Goal: Task Accomplishment & Management: Use online tool/utility

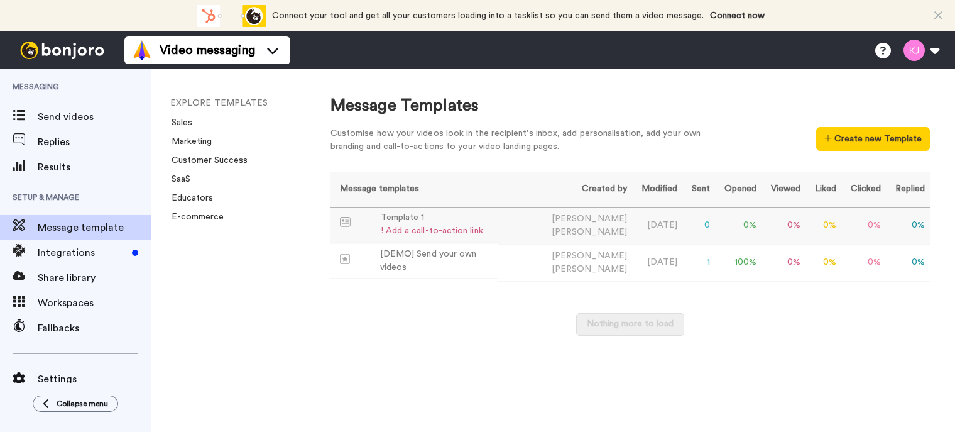
drag, startPoint x: 934, startPoint y: 338, endPoint x: 865, endPoint y: 232, distance: 126.7
click at [934, 338] on div "Message Templates Customise how your videos look in the recipient's inbox, add …" at bounding box center [630, 250] width 650 height 363
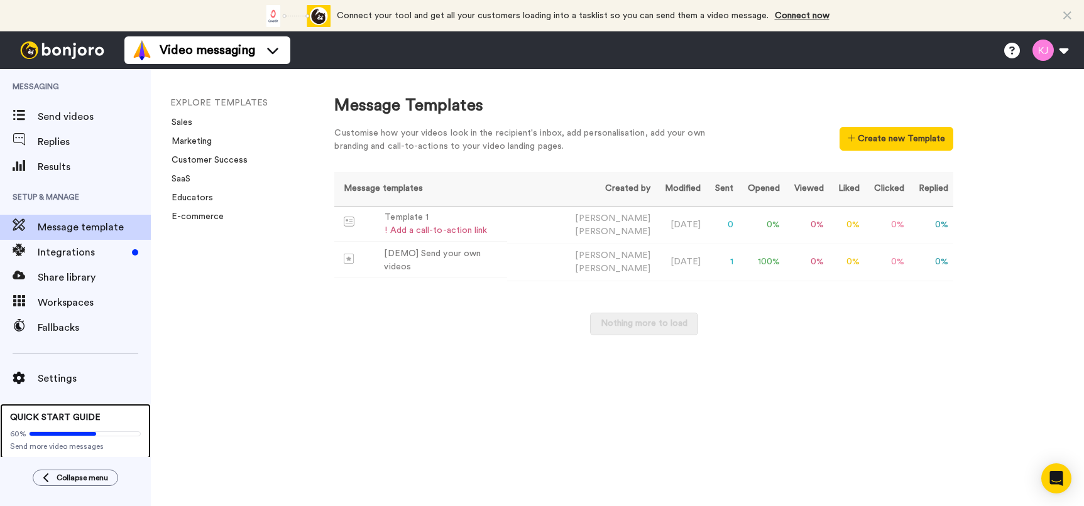
click at [89, 424] on div "60% Send more video messages" at bounding box center [75, 438] width 131 height 28
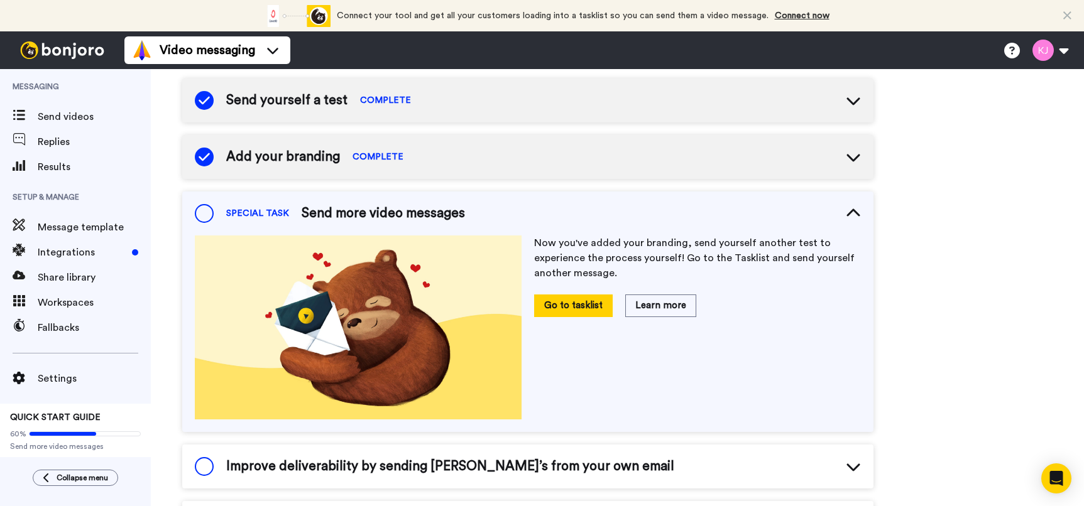
scroll to position [168, 0]
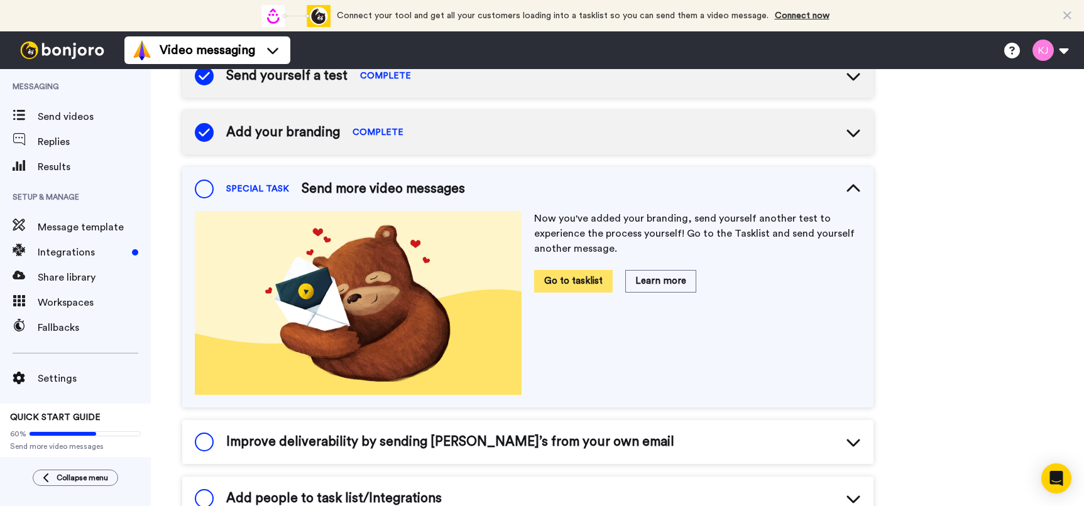
click at [566, 278] on button "Go to tasklist" at bounding box center [573, 281] width 79 height 22
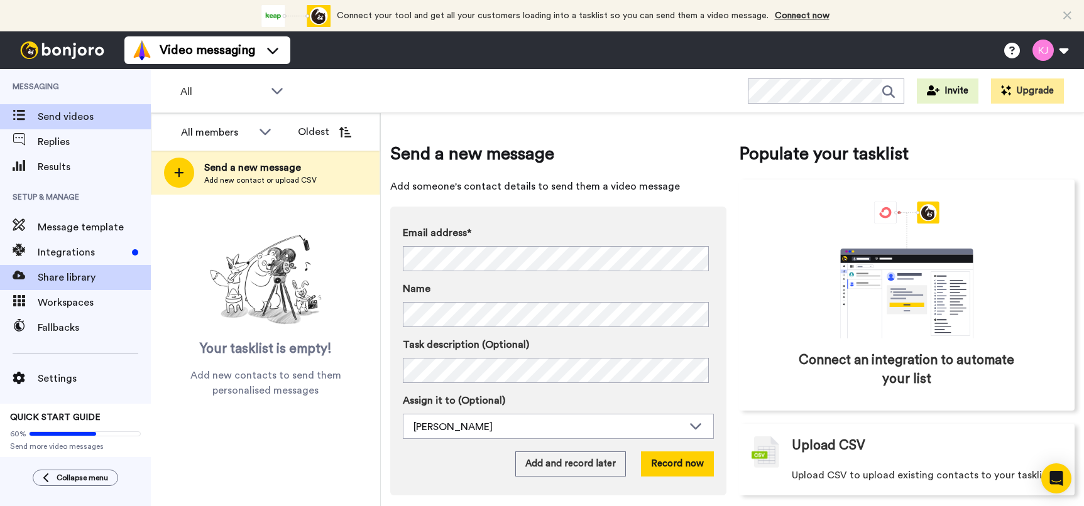
scroll to position [2, 0]
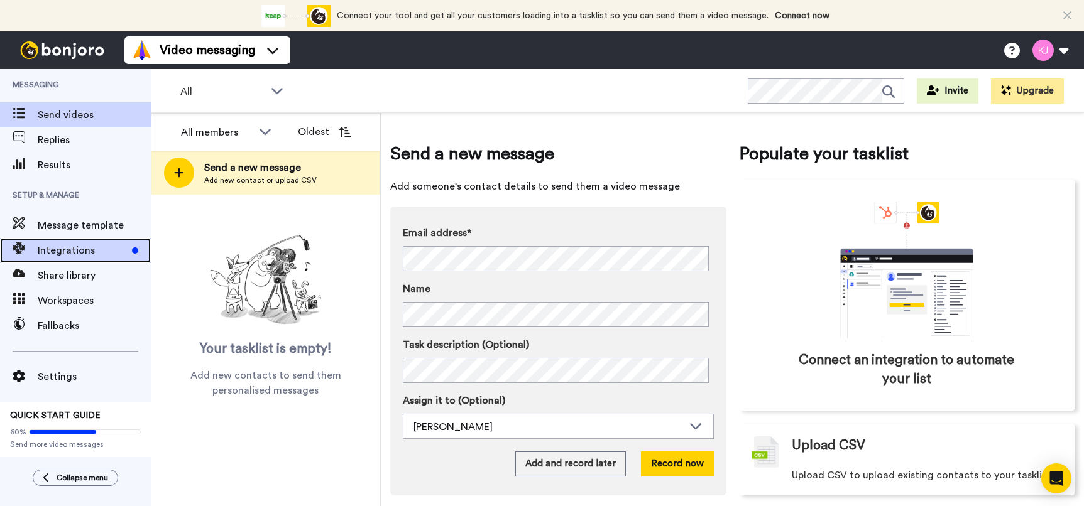
click at [84, 249] on span "Integrations" at bounding box center [82, 250] width 89 height 15
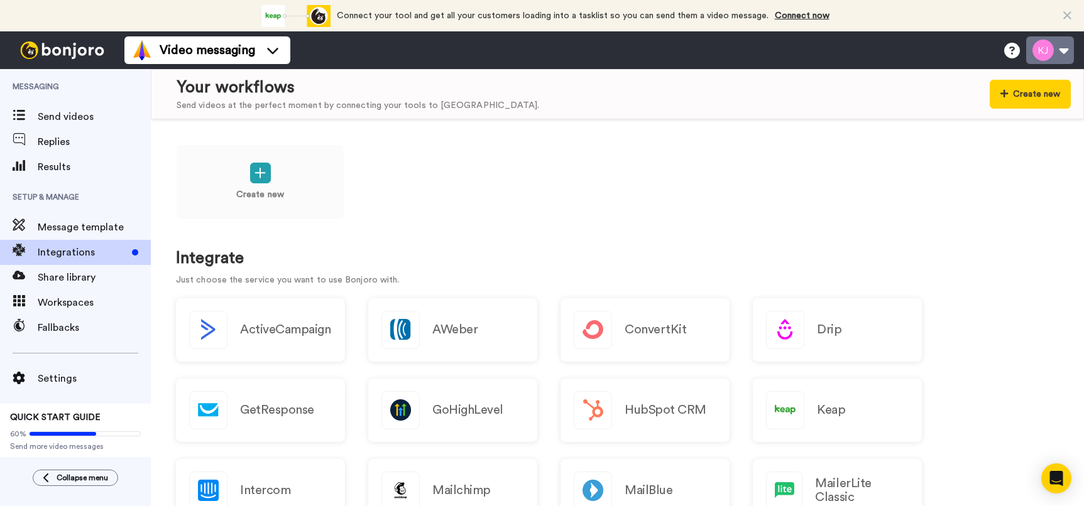
click at [1066, 45] on button at bounding box center [1050, 50] width 48 height 28
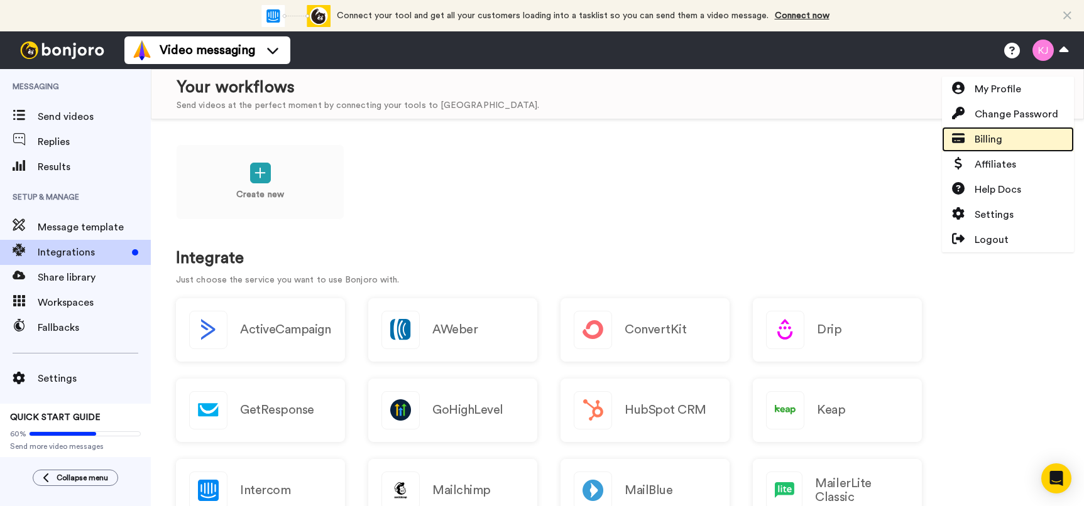
click at [988, 140] on span "Billing" at bounding box center [989, 139] width 28 height 15
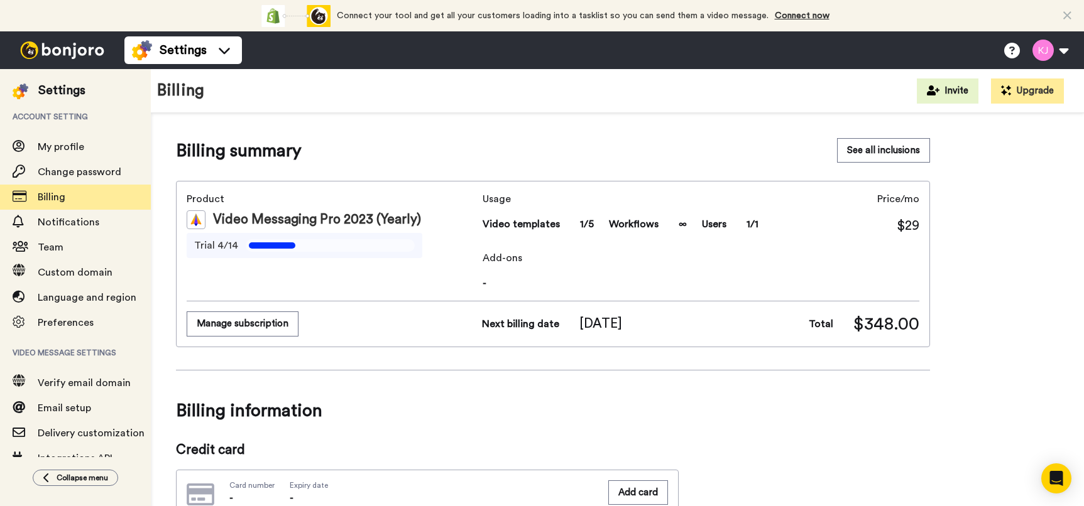
click at [282, 244] on icon at bounding box center [272, 246] width 46 height 6
click at [261, 323] on button "Manage subscription" at bounding box center [243, 324] width 112 height 25
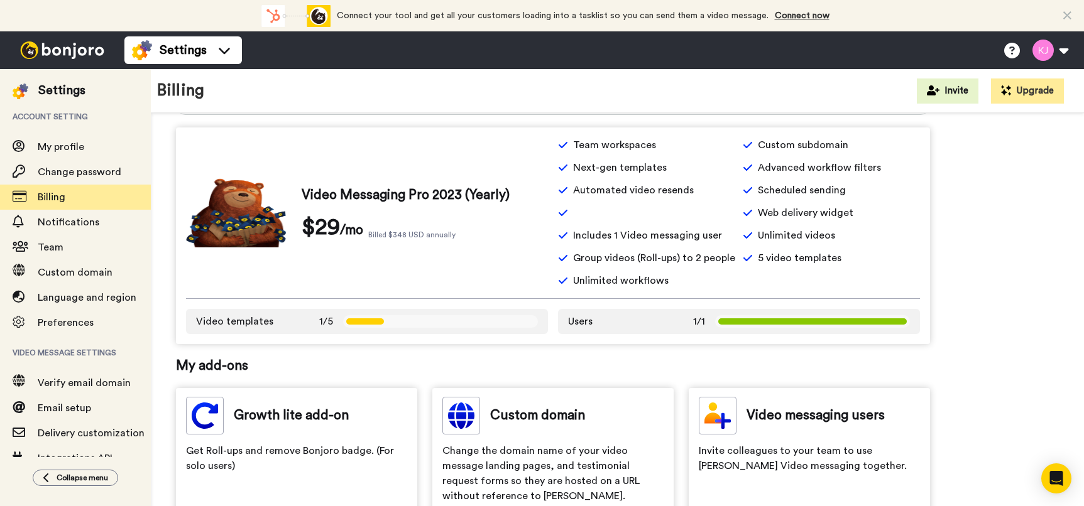
scroll to position [189, 0]
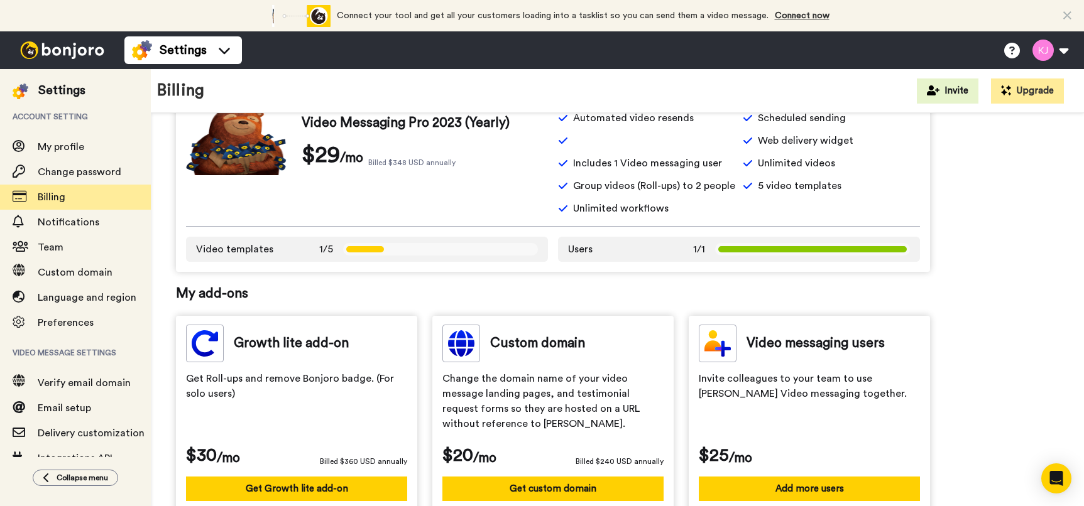
drag, startPoint x: 986, startPoint y: 261, endPoint x: 998, endPoint y: 329, distance: 69.0
click at [998, 329] on div "Manage subscription I have a coupon code! See all inclusions Change plan Your c…" at bounding box center [617, 376] width 883 height 852
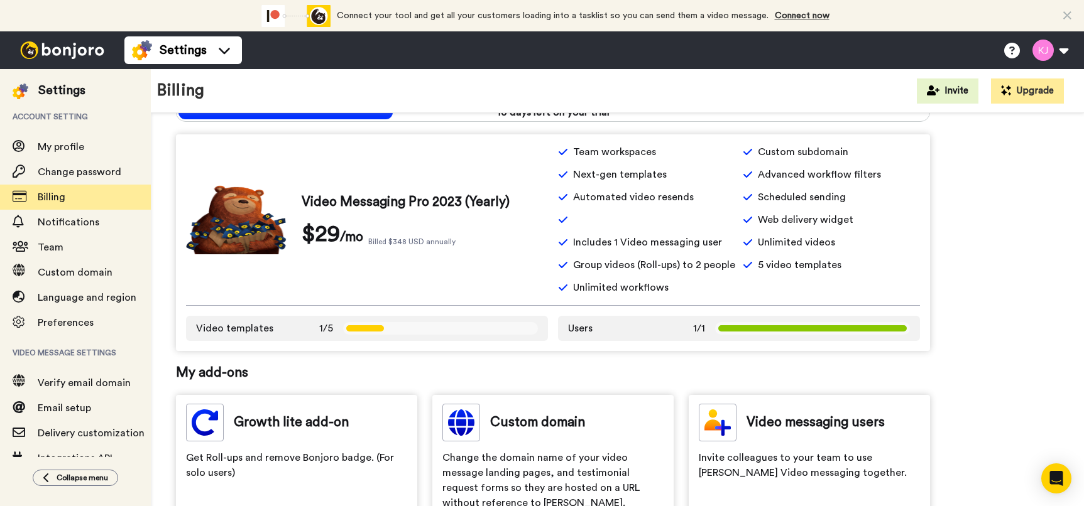
scroll to position [0, 0]
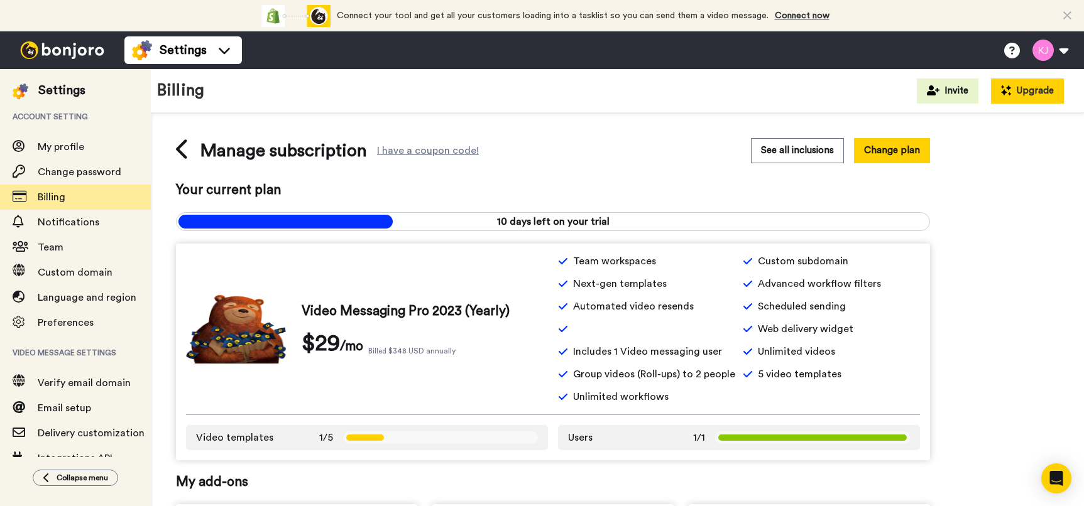
click at [1030, 94] on button "Upgrade" at bounding box center [1027, 91] width 73 height 25
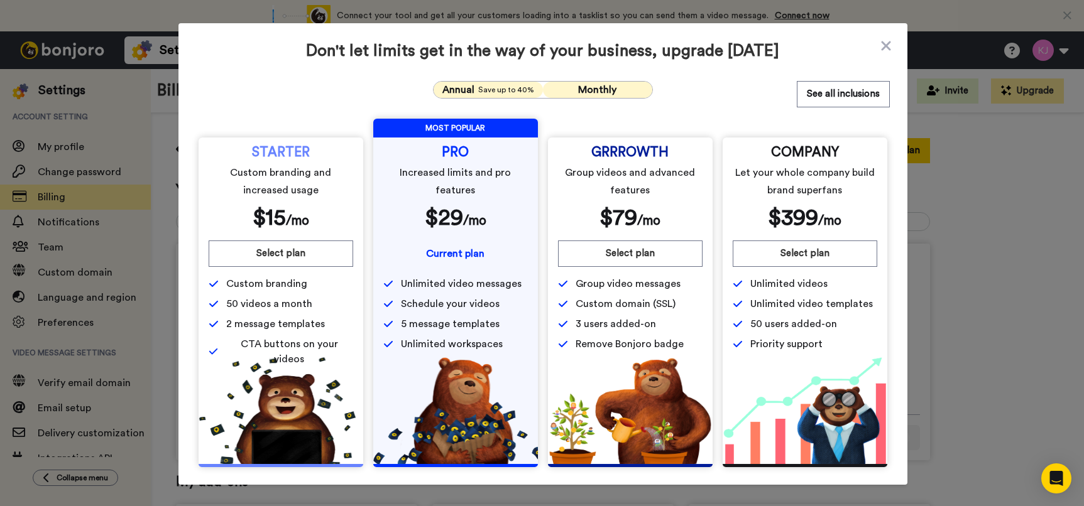
click at [615, 92] on button "Monthly" at bounding box center [597, 90] width 109 height 16
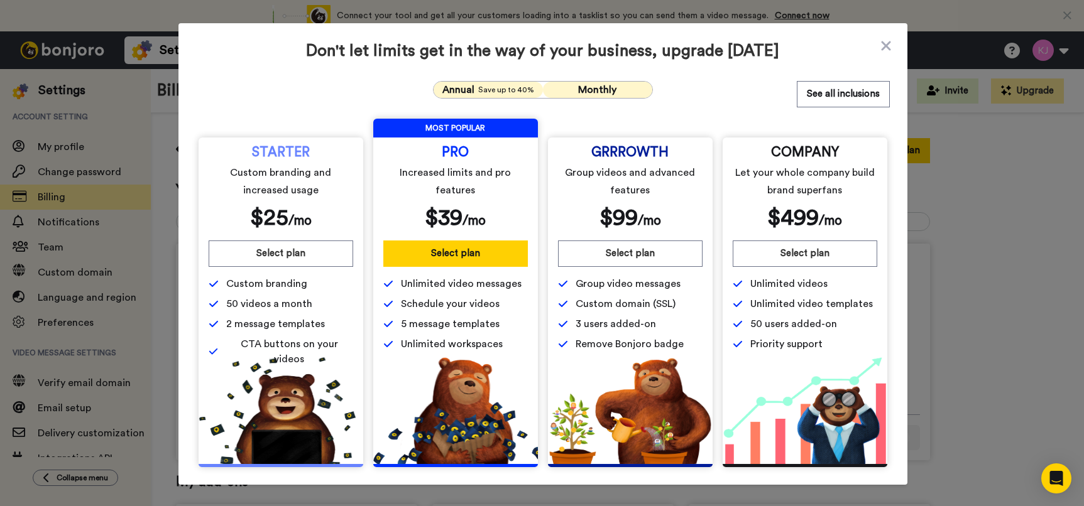
click at [469, 85] on span "Annual" at bounding box center [458, 89] width 32 height 15
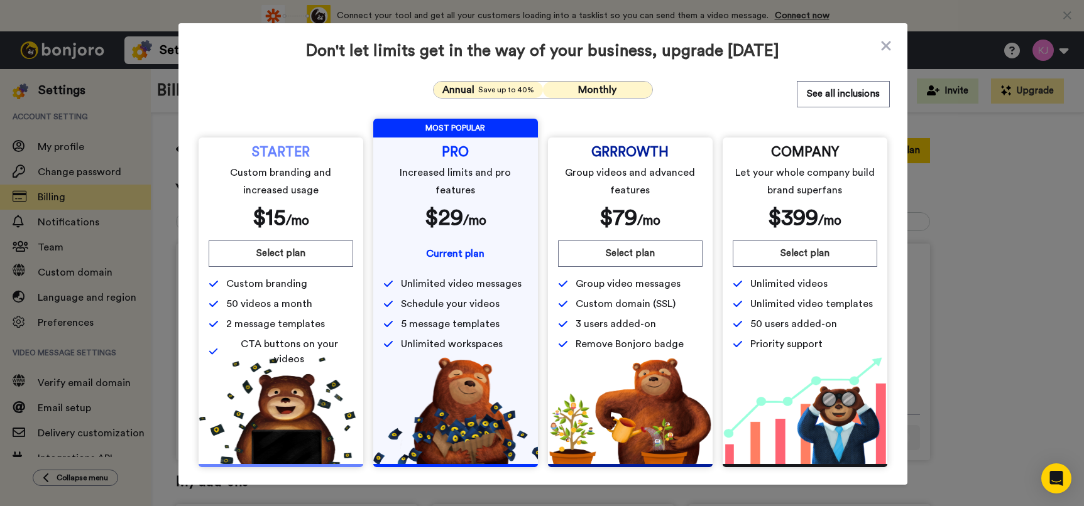
click at [604, 87] on span "Monthly" at bounding box center [597, 90] width 38 height 10
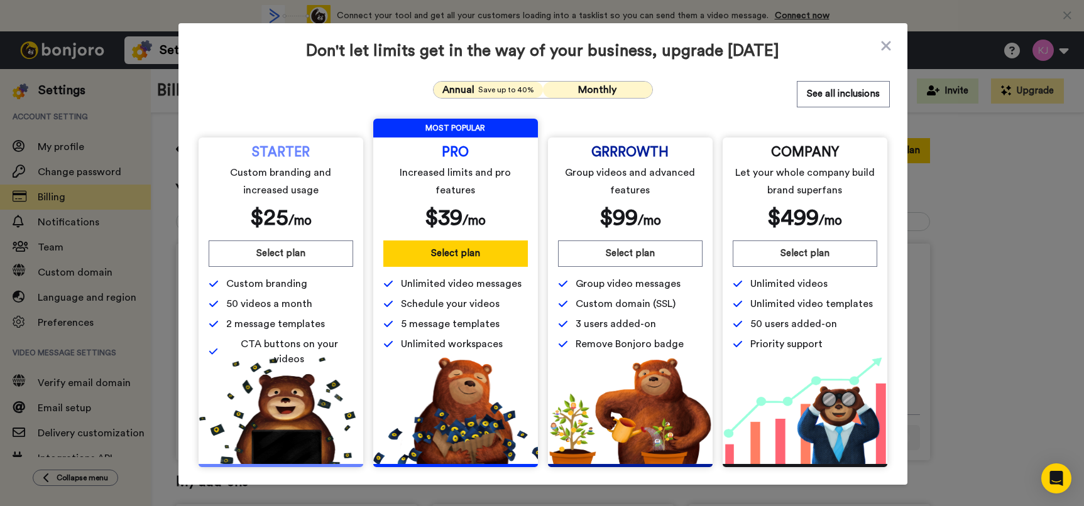
click at [504, 89] on span "Save up to 40%" at bounding box center [506, 90] width 56 height 10
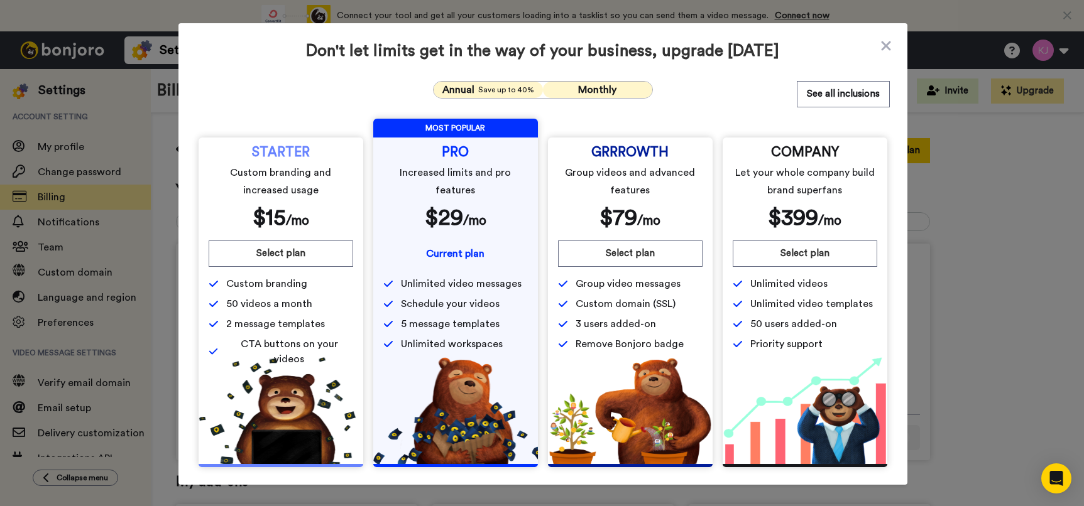
click at [578, 87] on span "Monthly" at bounding box center [597, 90] width 38 height 10
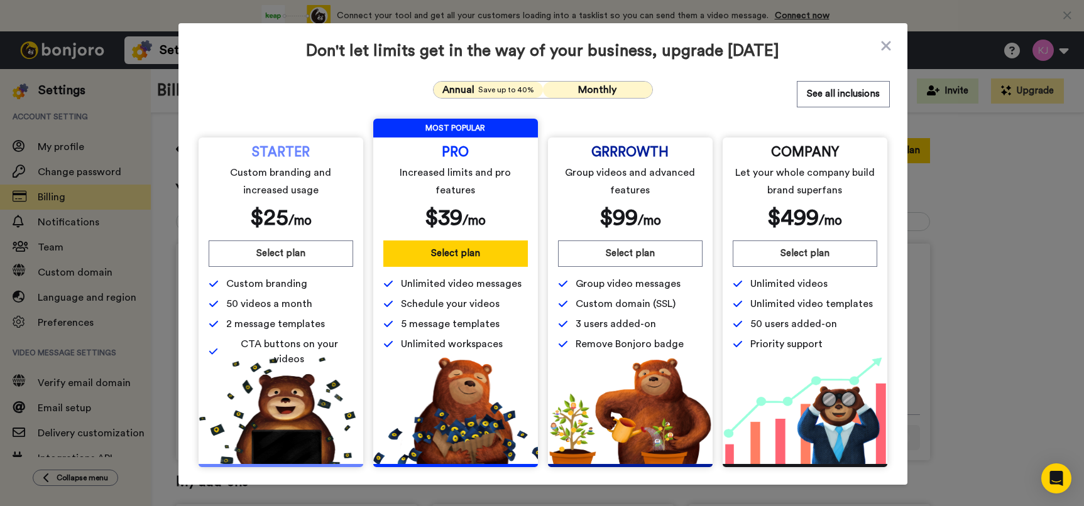
click at [455, 84] on span "Annual" at bounding box center [458, 89] width 32 height 15
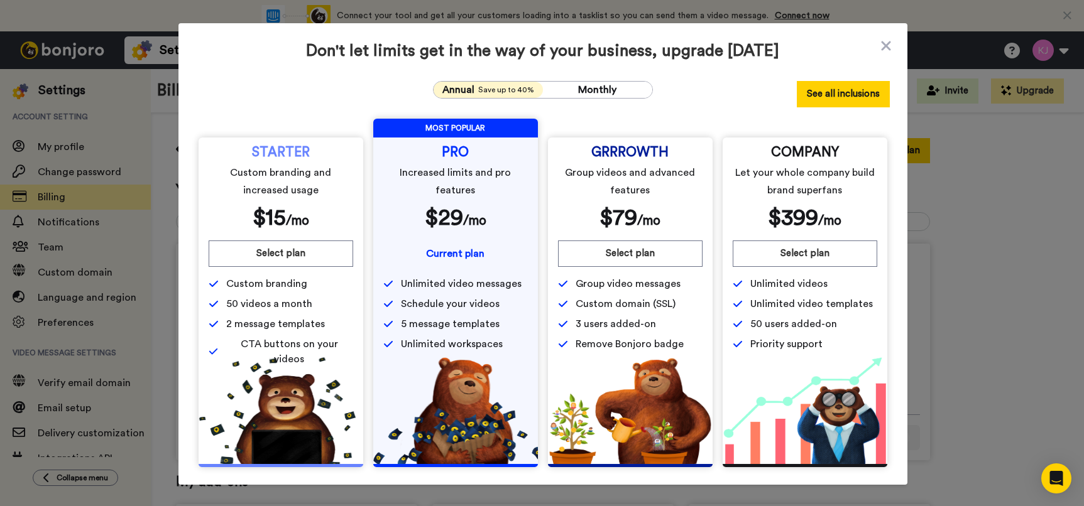
click at [853, 84] on button "See all inclusions" at bounding box center [843, 94] width 93 height 26
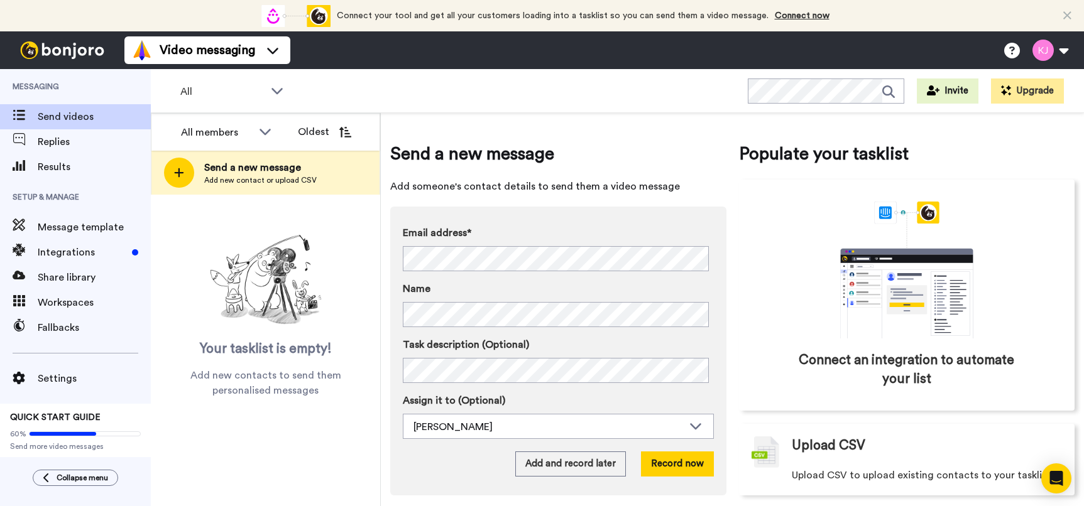
scroll to position [12, 0]
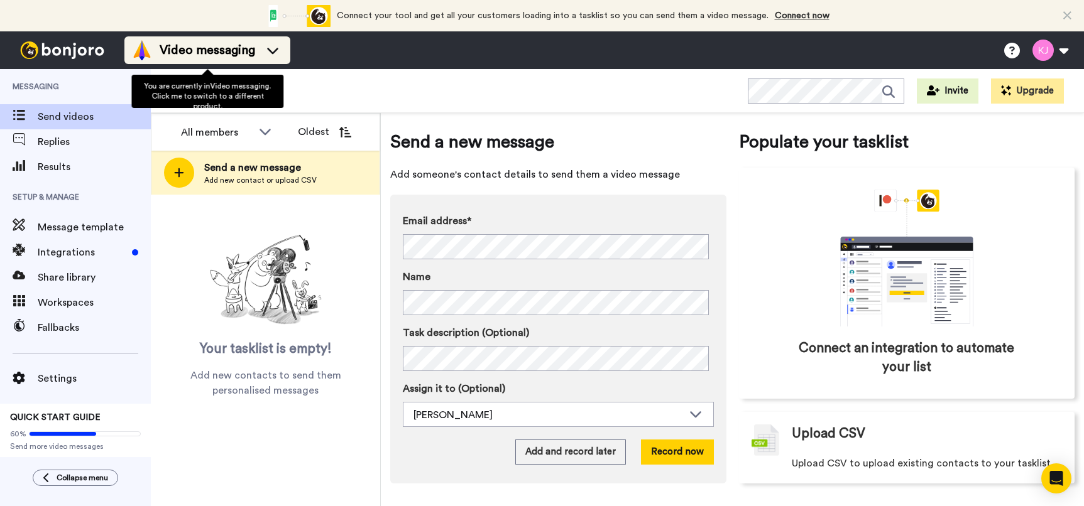
click at [273, 43] on div "Video messaging" at bounding box center [207, 50] width 151 height 20
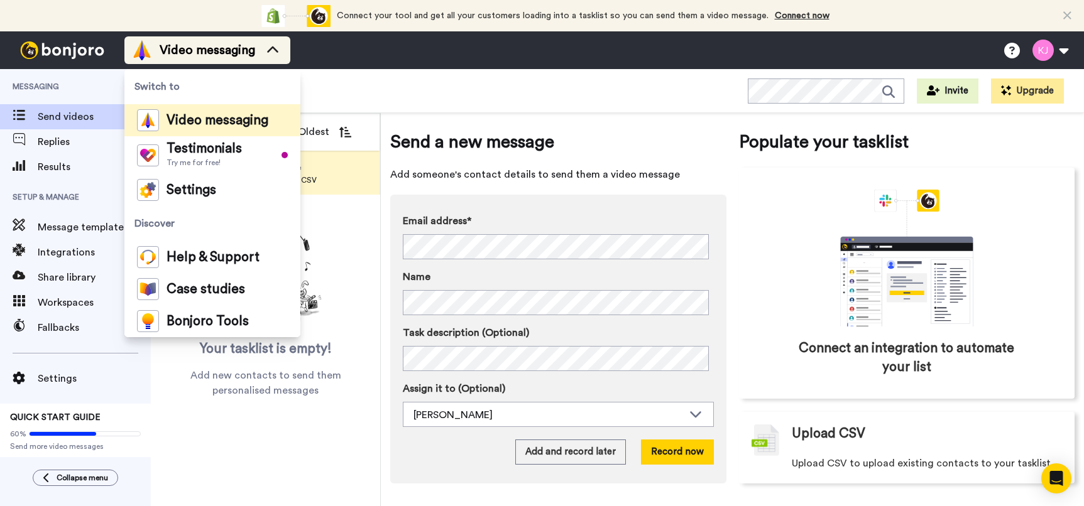
click at [273, 48] on icon at bounding box center [272, 49] width 11 height 6
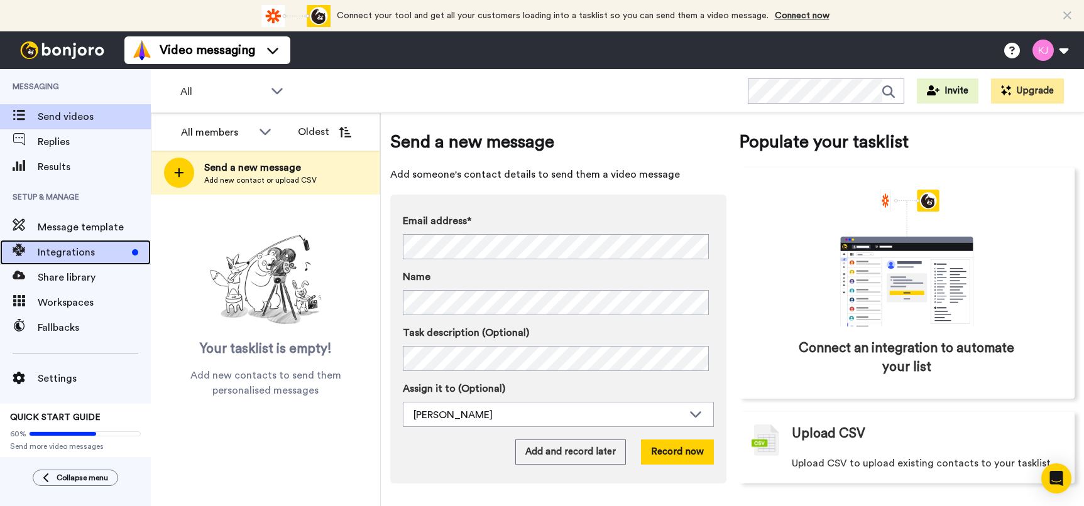
click at [77, 254] on span "Integrations" at bounding box center [82, 252] width 89 height 15
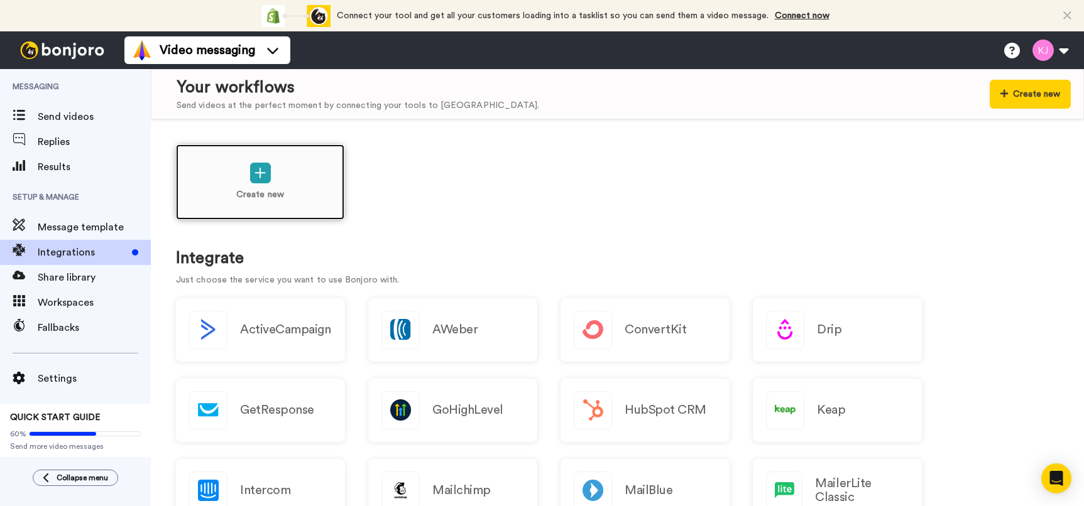
click at [294, 189] on div "Create new" at bounding box center [260, 182] width 168 height 75
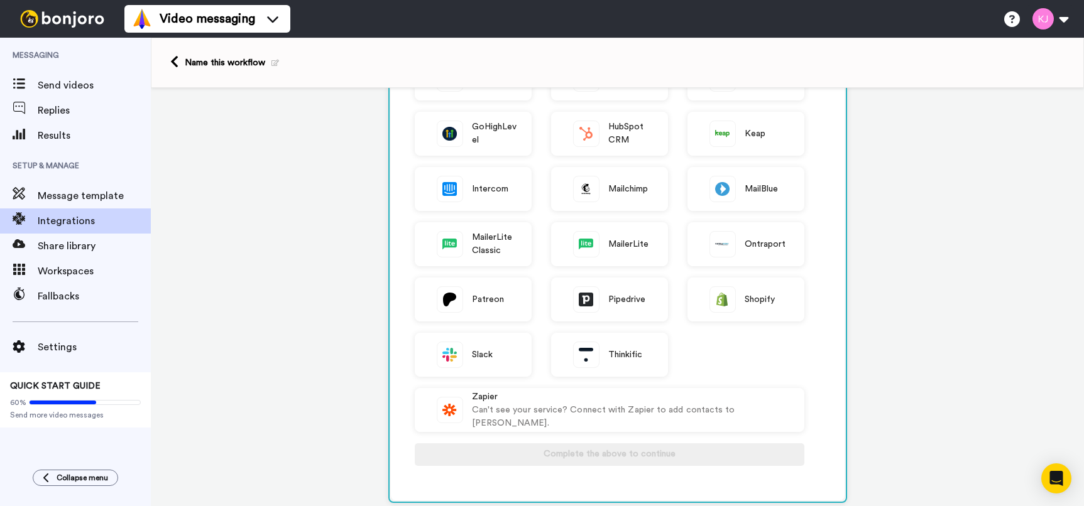
scroll to position [63, 0]
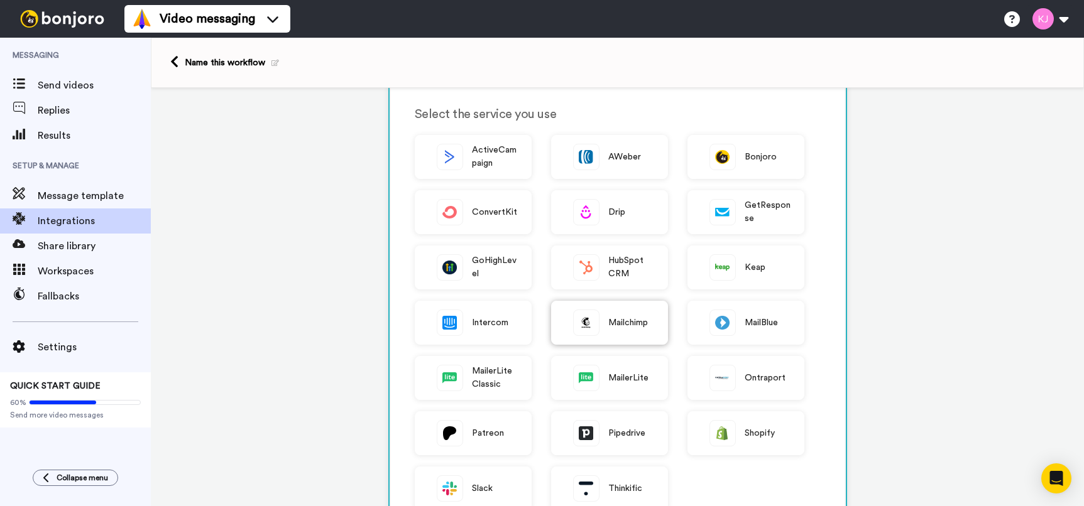
click at [642, 328] on span "Mailchimp" at bounding box center [628, 323] width 40 height 13
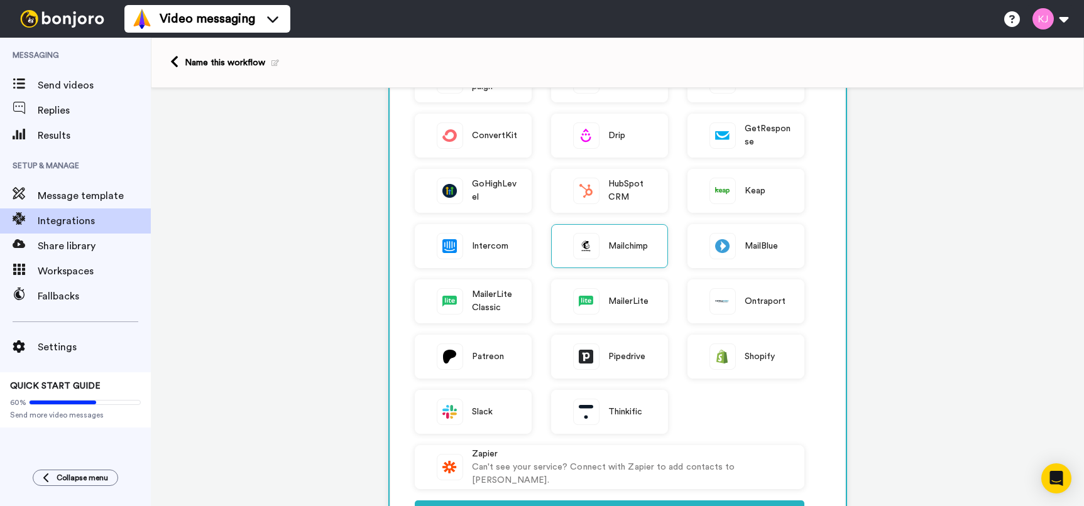
scroll to position [251, 0]
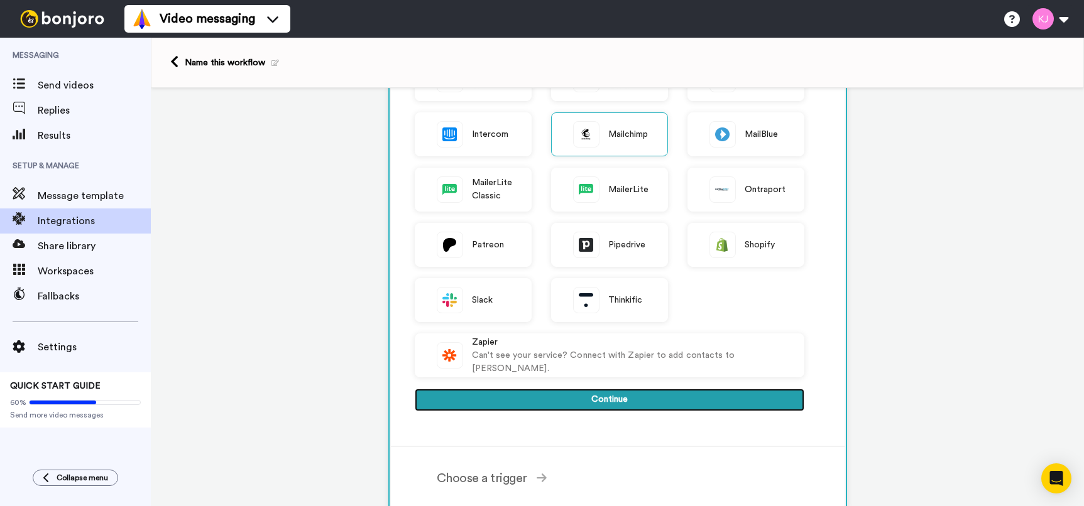
click at [633, 400] on button "Continue" at bounding box center [610, 400] width 390 height 23
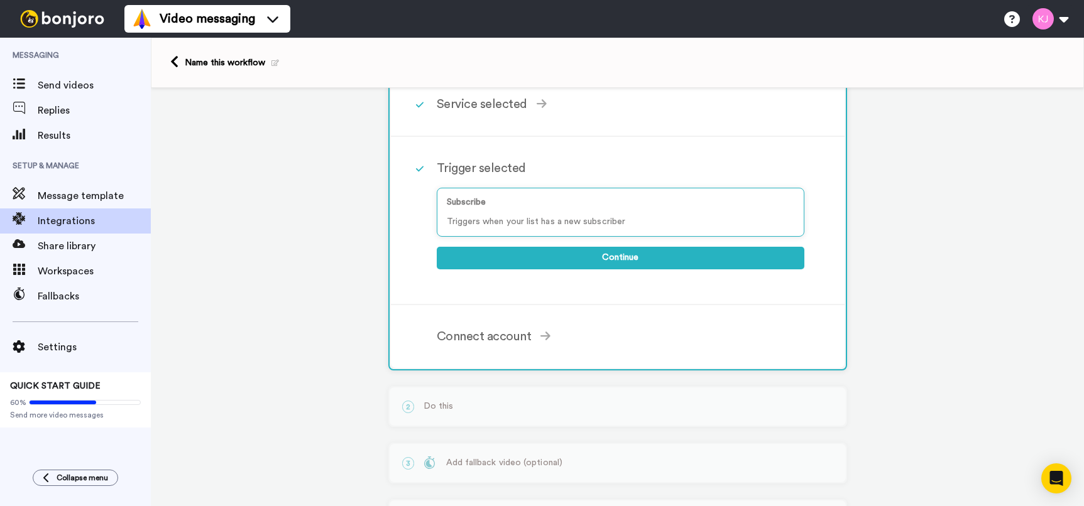
scroll to position [13, 0]
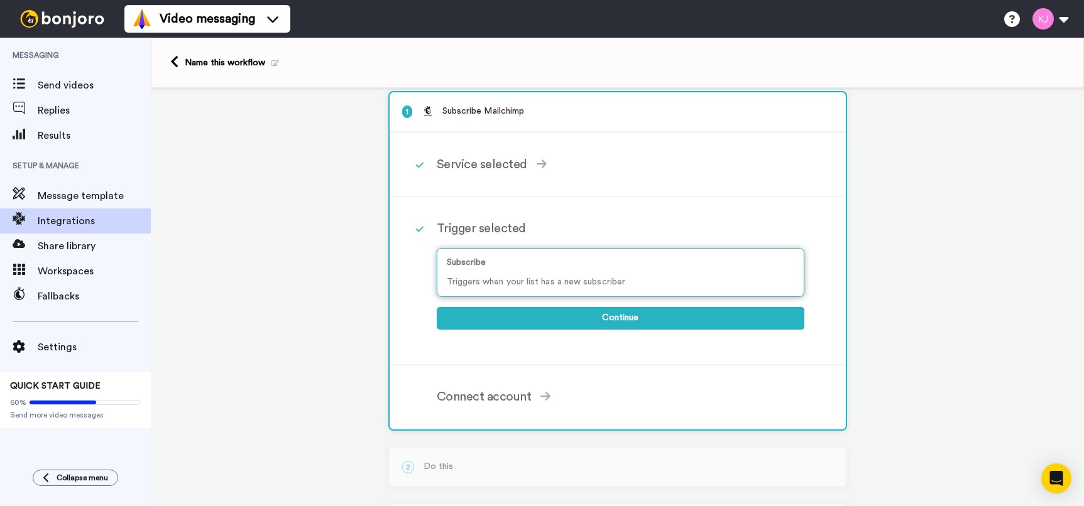
click at [530, 265] on p "Subscribe" at bounding box center [620, 262] width 347 height 13
click at [608, 283] on p "Triggers when your list has a new subscriber" at bounding box center [620, 282] width 347 height 13
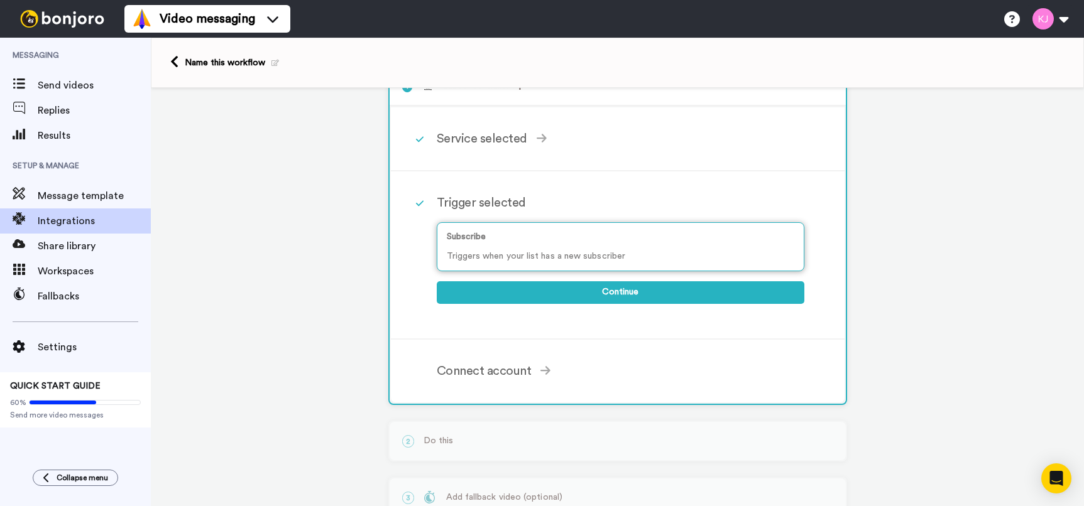
scroll to position [0, 0]
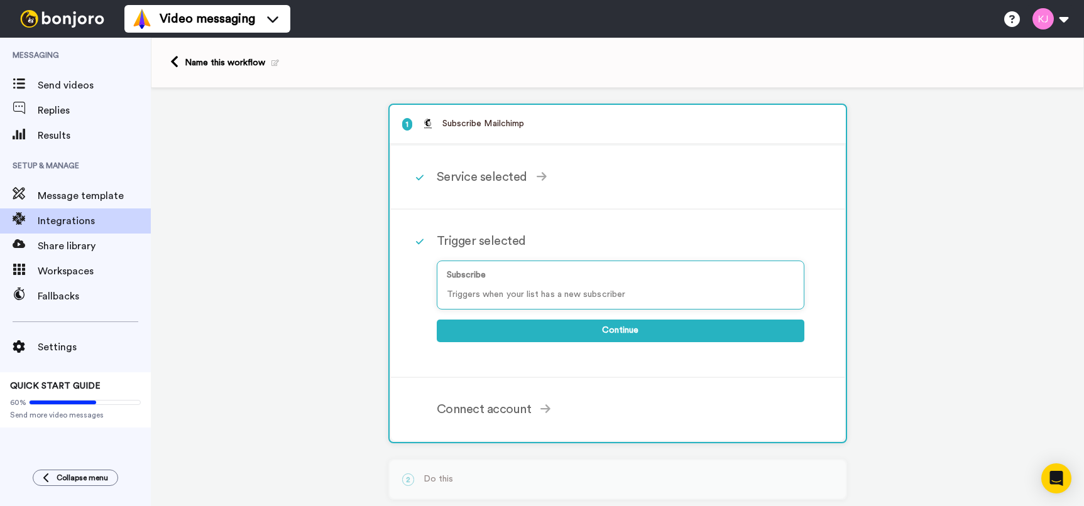
click at [408, 235] on div at bounding box center [419, 241] width 33 height 38
click at [517, 298] on p "Triggers when your list has a new subscriber" at bounding box center [620, 294] width 347 height 13
click at [526, 291] on p "Triggers when your list has a new subscriber" at bounding box center [620, 294] width 347 height 13
drag, startPoint x: 632, startPoint y: 290, endPoint x: 577, endPoint y: 291, distance: 55.3
click at [577, 291] on p "Triggers when your list has a new subscriber" at bounding box center [620, 294] width 347 height 13
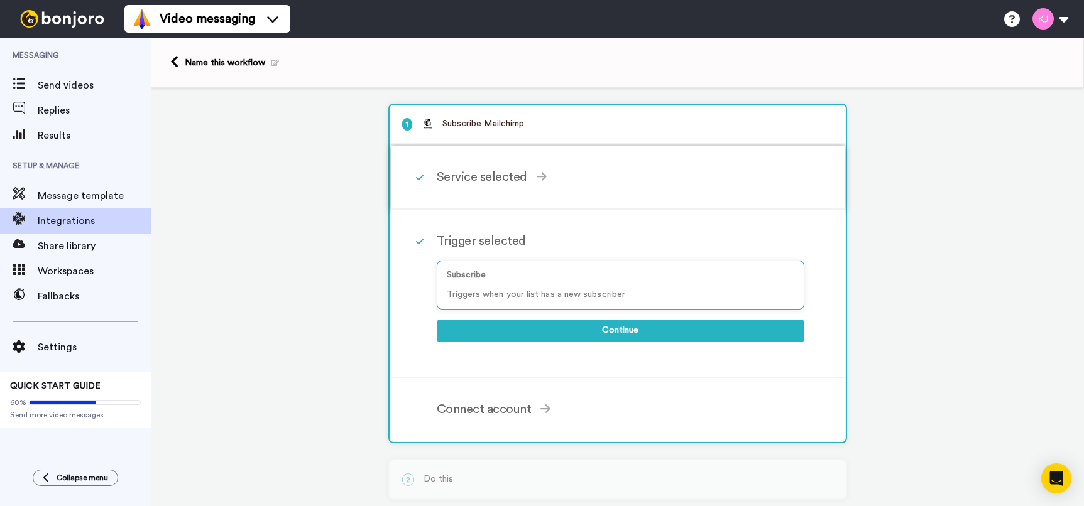
click at [503, 178] on div "Service selected" at bounding box center [621, 177] width 368 height 19
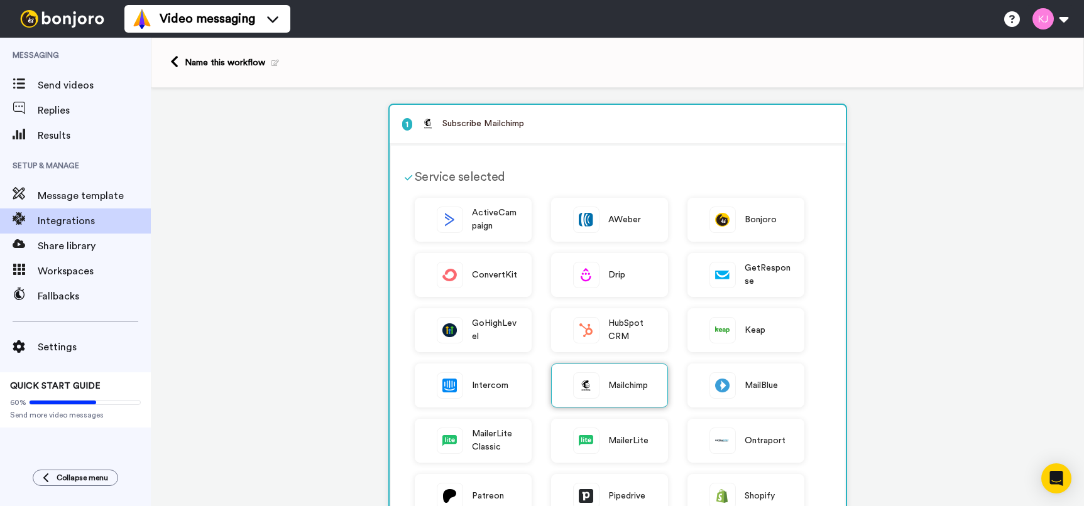
click at [577, 391] on img at bounding box center [586, 385] width 25 height 25
click at [631, 390] on span "Mailchimp" at bounding box center [628, 386] width 40 height 13
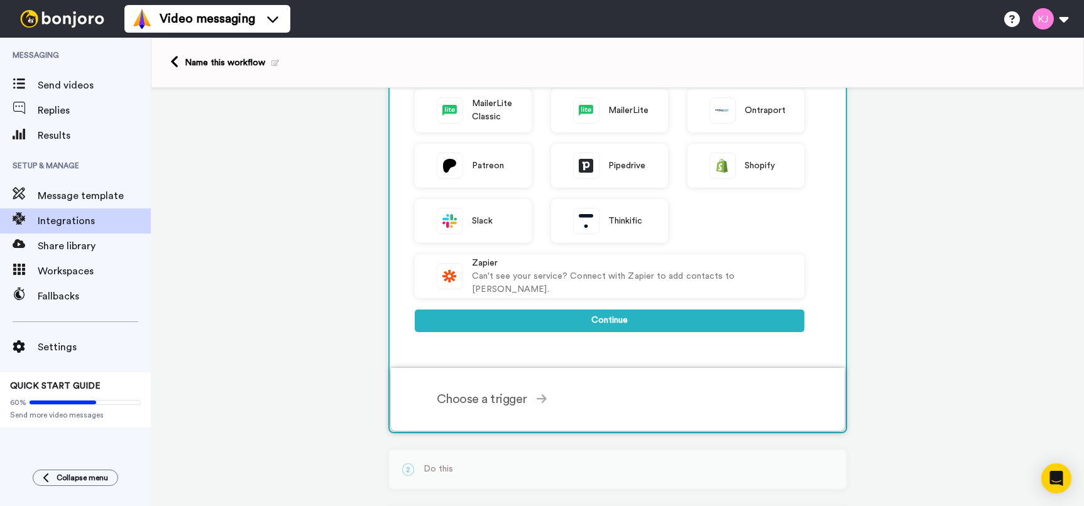
scroll to position [459, 0]
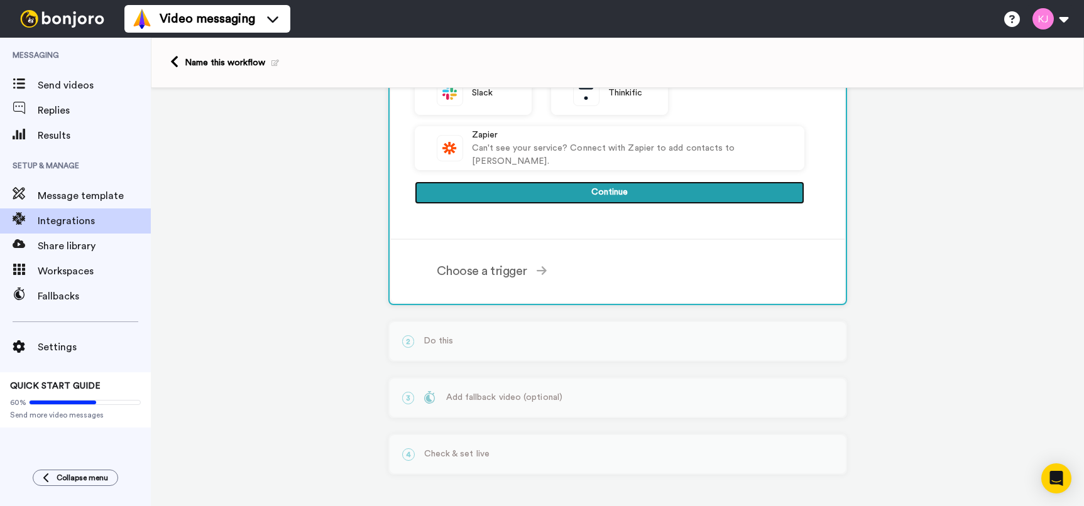
click at [593, 199] on button "Continue" at bounding box center [610, 193] width 390 height 23
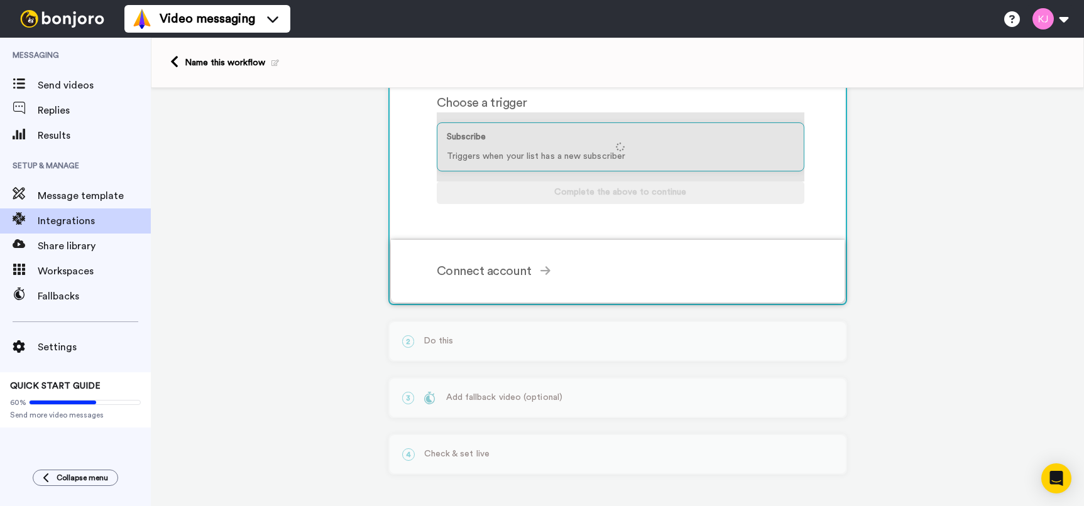
scroll to position [138, 0]
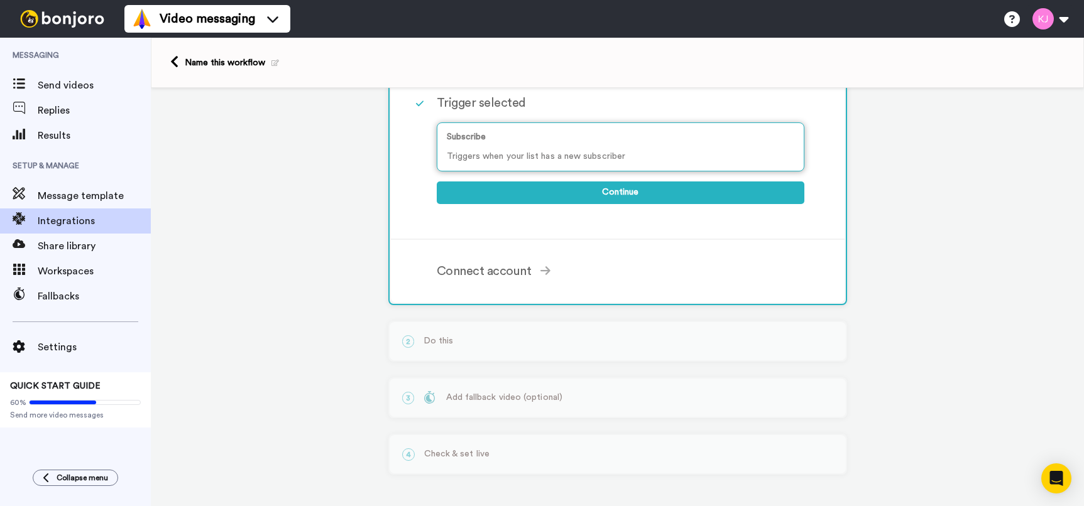
drag, startPoint x: 594, startPoint y: 163, endPoint x: 483, endPoint y: 154, distance: 112.2
click at [483, 154] on p "Triggers when your list has a new subscriber" at bounding box center [620, 156] width 347 height 13
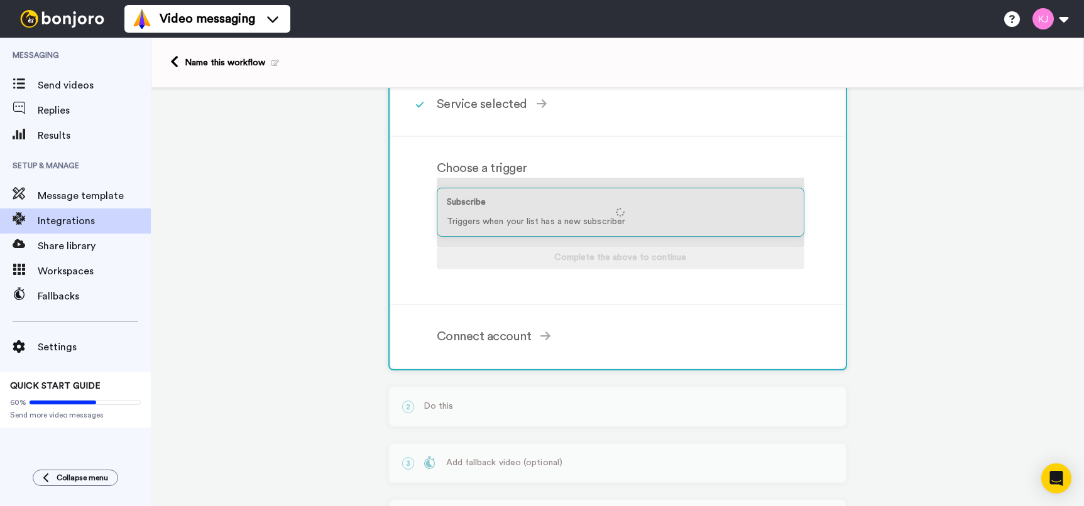
scroll to position [0, 0]
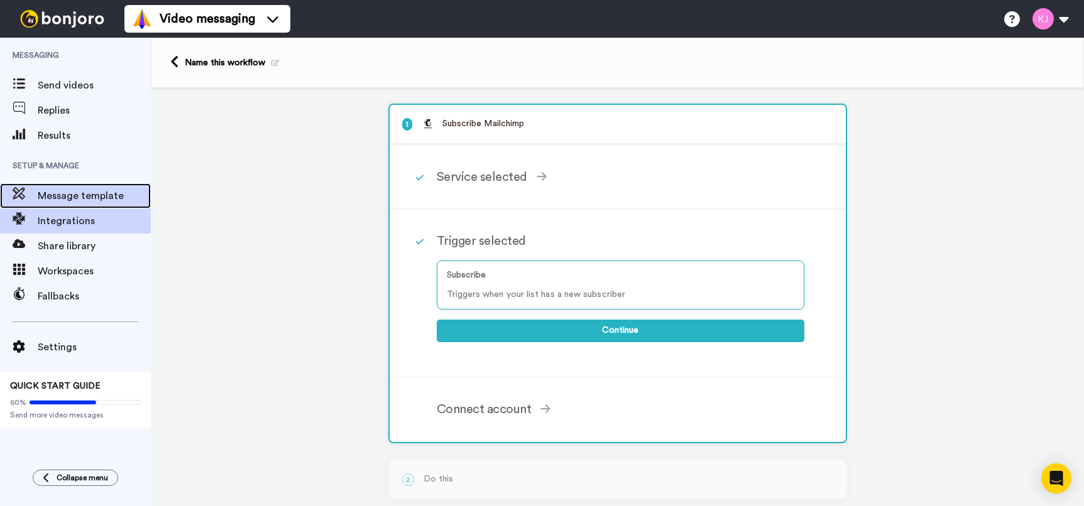
click at [85, 189] on span "Message template" at bounding box center [94, 196] width 113 height 15
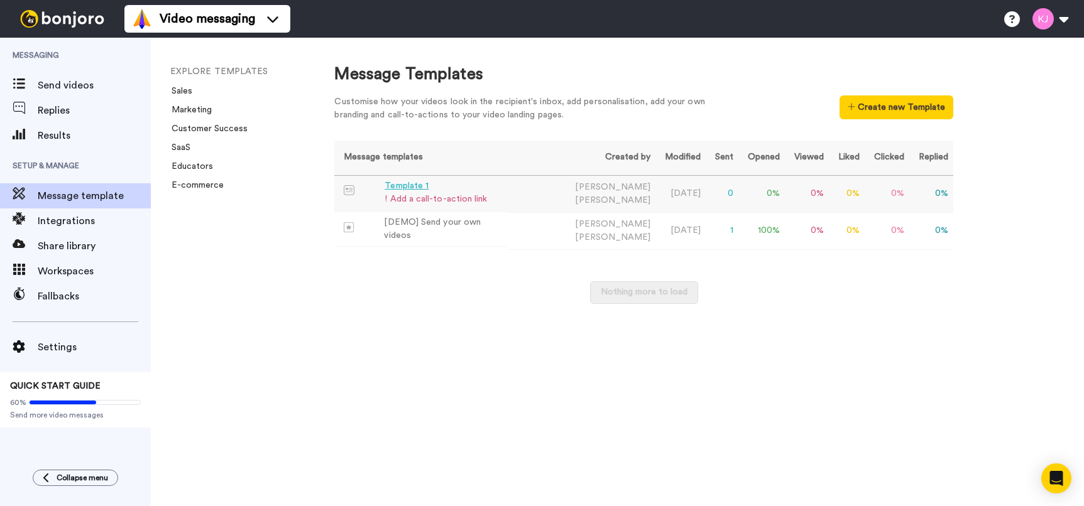
click at [610, 197] on td "[PERSON_NAME]" at bounding box center [581, 193] width 148 height 37
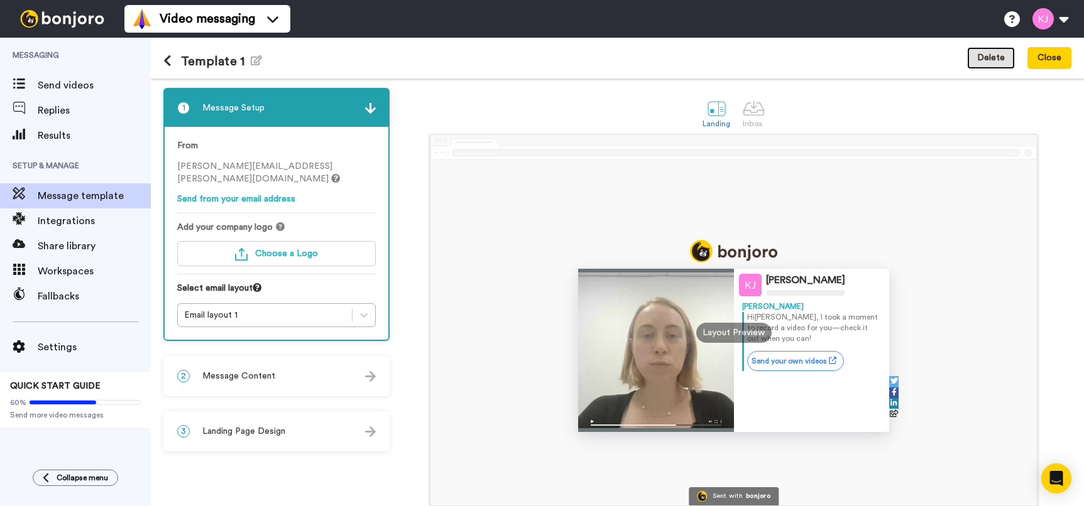
click at [983, 54] on button "Delete" at bounding box center [991, 58] width 48 height 23
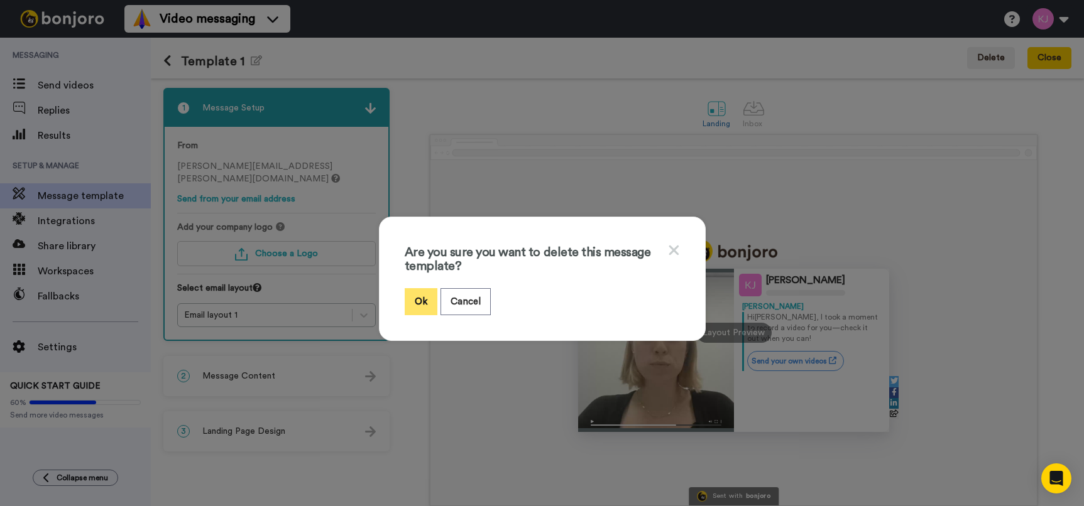
click at [426, 294] on button "Ok" at bounding box center [421, 301] width 33 height 27
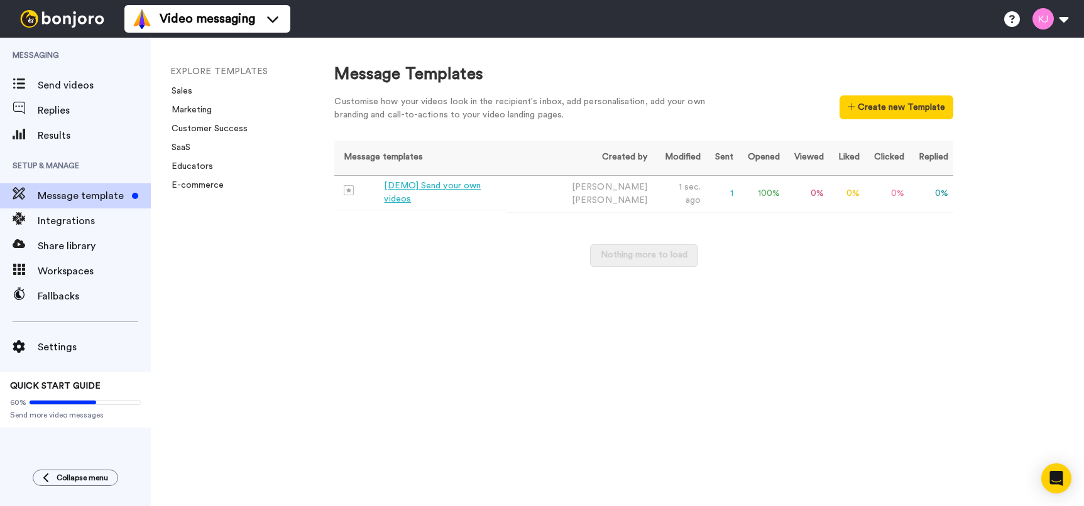
drag, startPoint x: 437, startPoint y: 252, endPoint x: 537, endPoint y: 221, distance: 103.9
click at [539, 254] on div "Nothing more to load" at bounding box center [643, 261] width 619 height 35
click at [534, 202] on td "[PERSON_NAME]" at bounding box center [579, 193] width 146 height 37
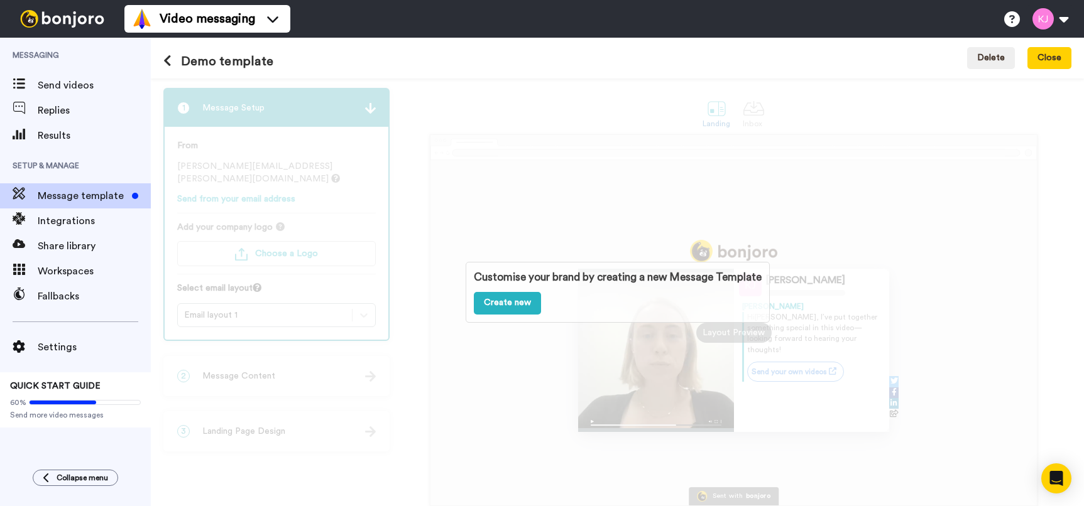
click at [419, 214] on div "Customise your brand by creating a new Message Template Create new" at bounding box center [617, 293] width 933 height 428
click at [68, 197] on span "Message template" at bounding box center [82, 196] width 89 height 15
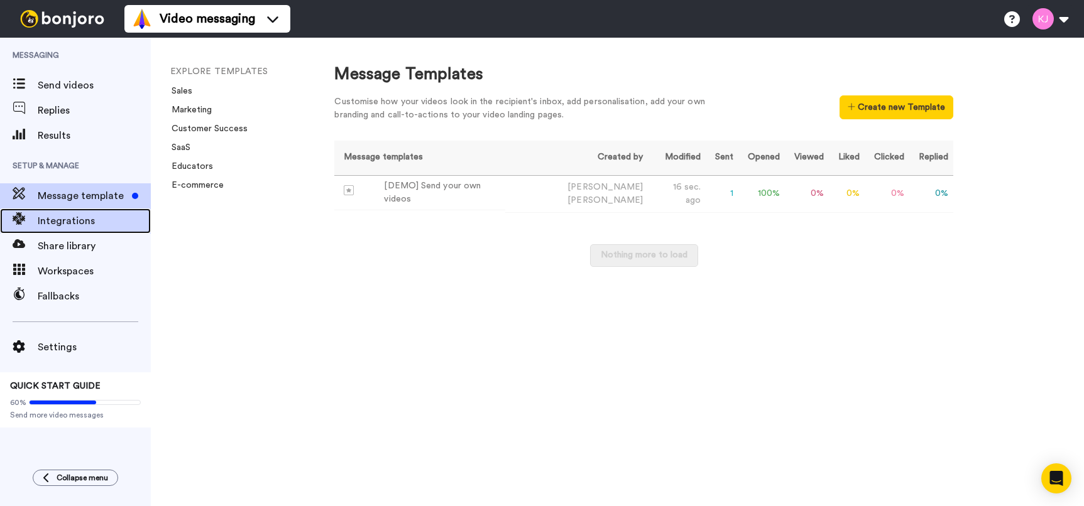
click at [78, 222] on span "Integrations" at bounding box center [94, 221] width 113 height 15
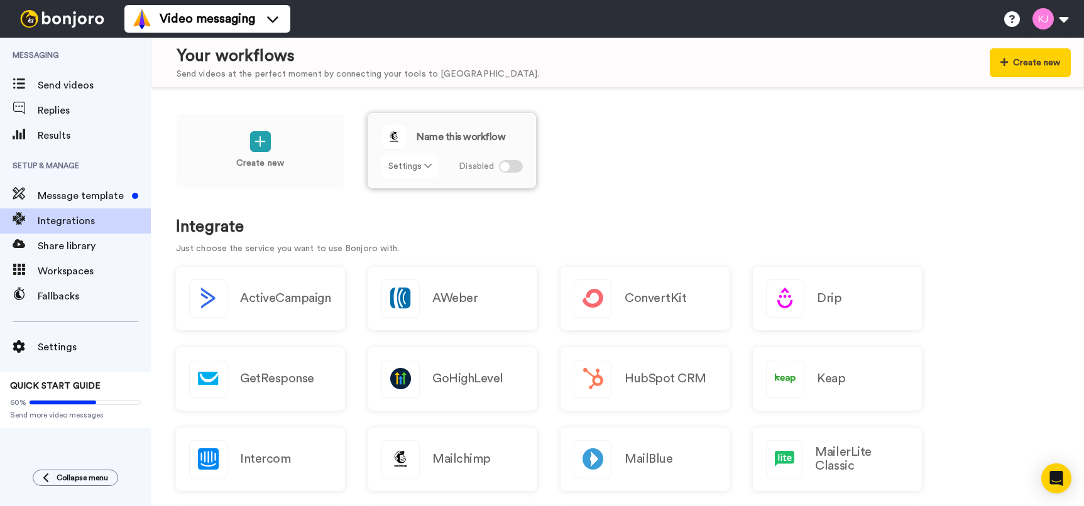
click at [434, 167] on button "Settings" at bounding box center [410, 166] width 58 height 23
click at [399, 185] on link "Edit" at bounding box center [411, 193] width 56 height 23
click at [696, 153] on div "Create new Name this workflow Settings Disabled" at bounding box center [617, 159] width 883 height 92
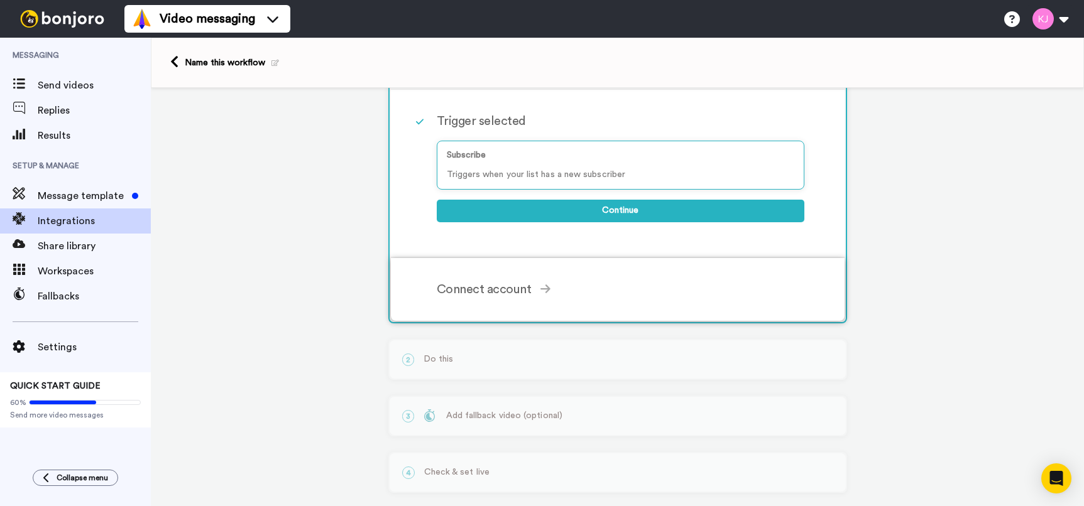
scroll to position [126, 0]
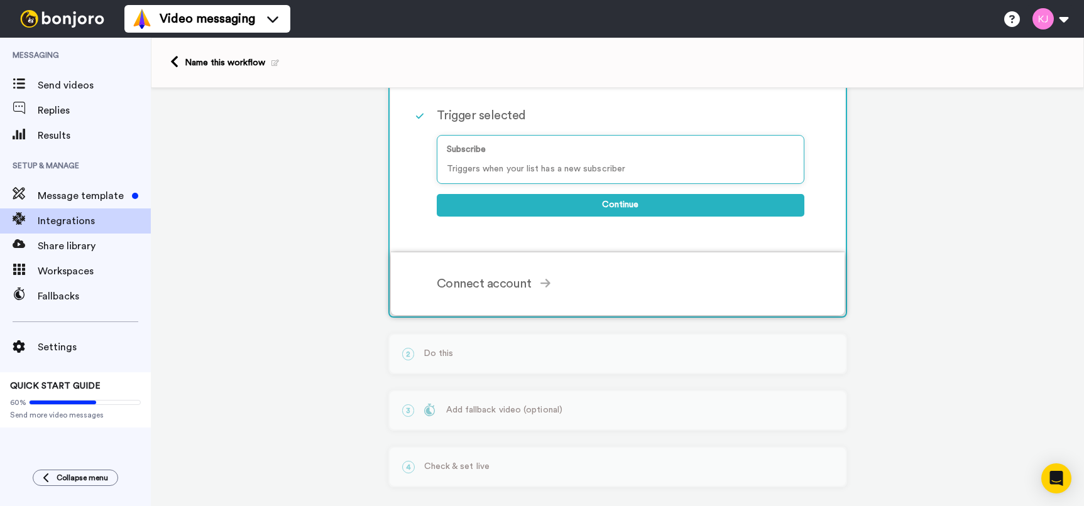
click at [498, 285] on div "Connect account" at bounding box center [621, 284] width 368 height 19
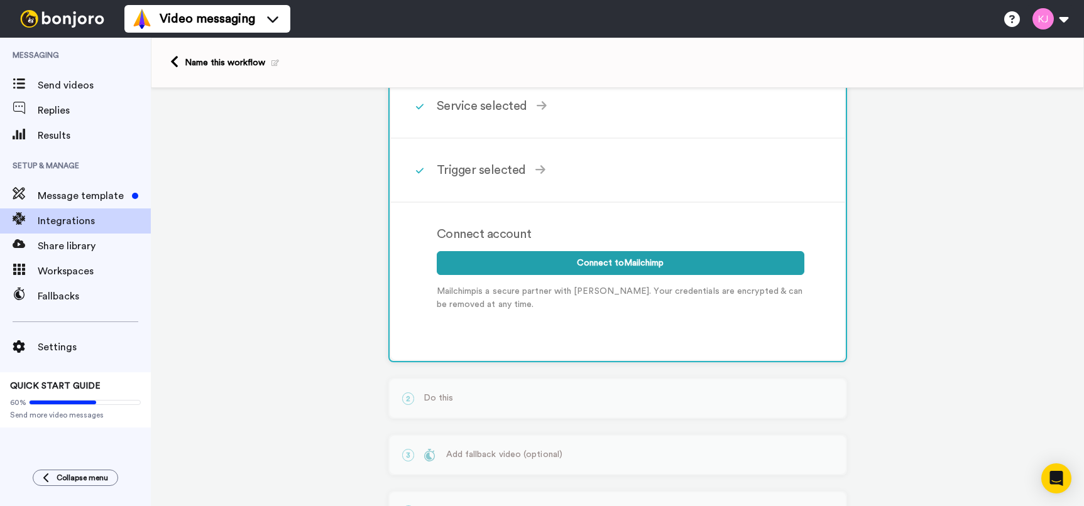
scroll to position [0, 0]
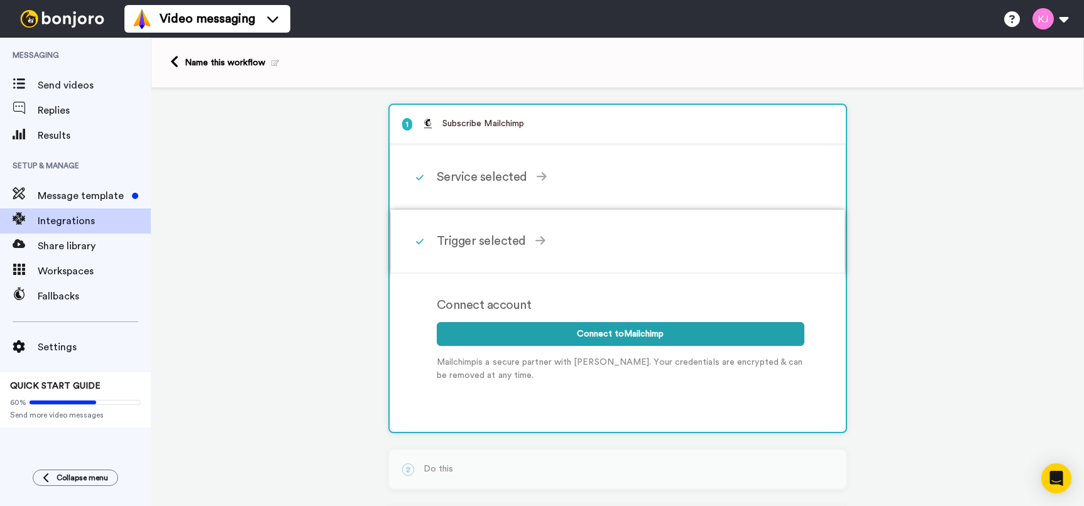
click at [491, 232] on div "Trigger selected" at bounding box center [621, 241] width 368 height 19
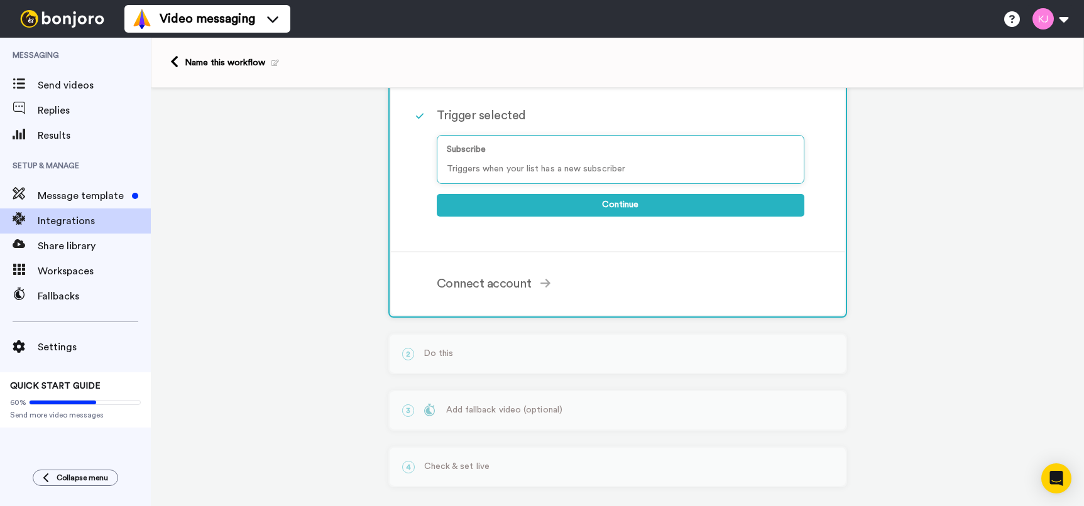
scroll to position [138, 0]
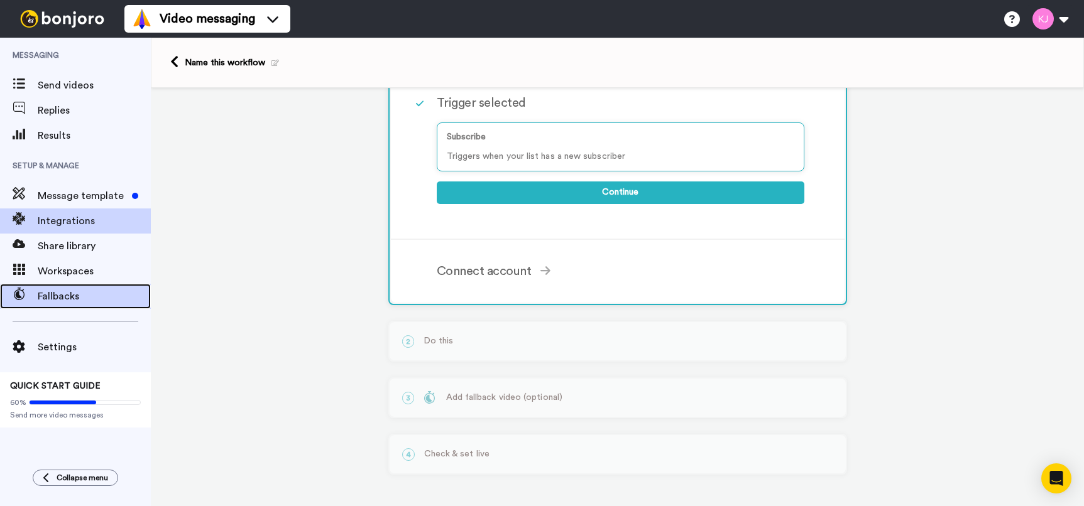
click at [55, 289] on span "Fallbacks" at bounding box center [94, 296] width 113 height 15
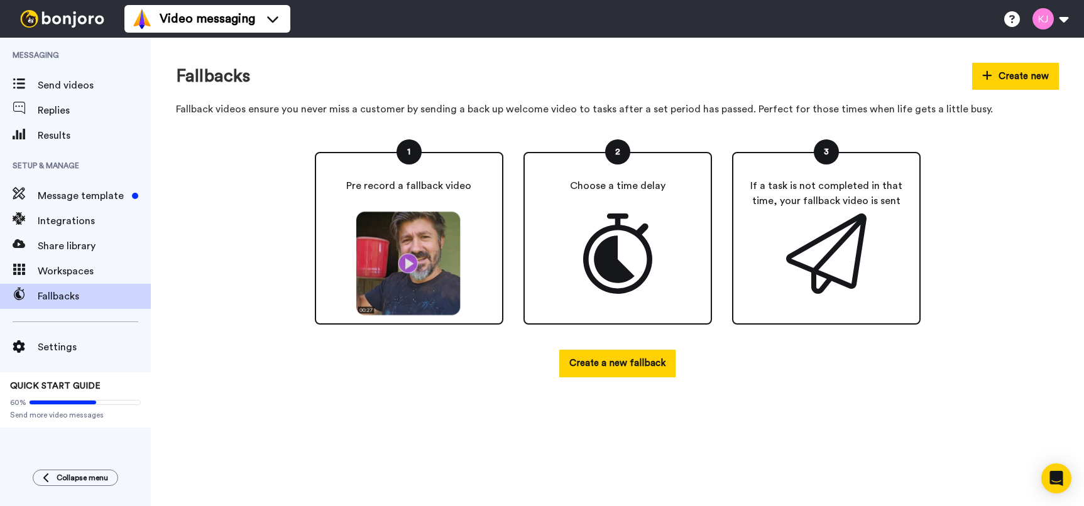
click at [410, 263] on img at bounding box center [409, 264] width 116 height 106
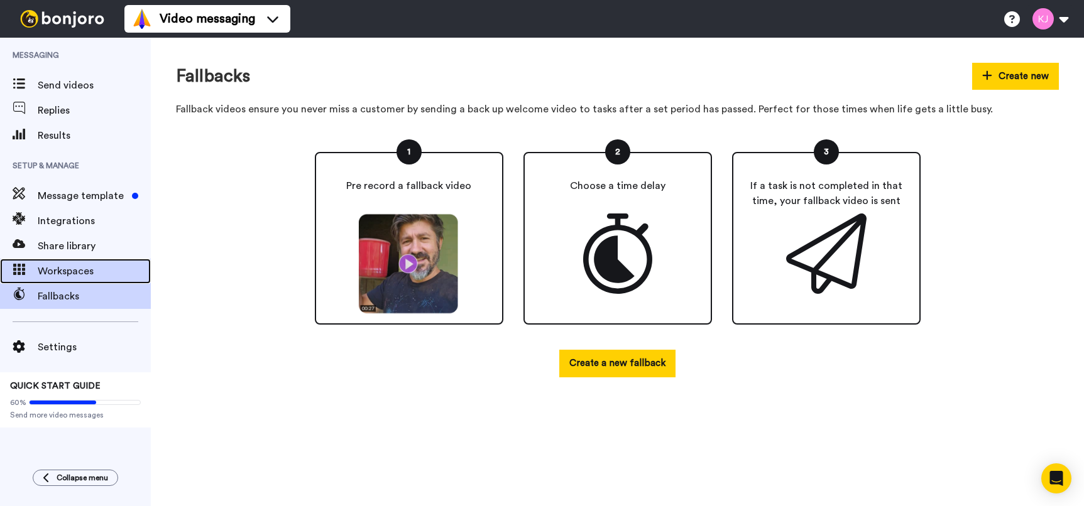
click at [79, 272] on span "Workspaces" at bounding box center [94, 271] width 113 height 15
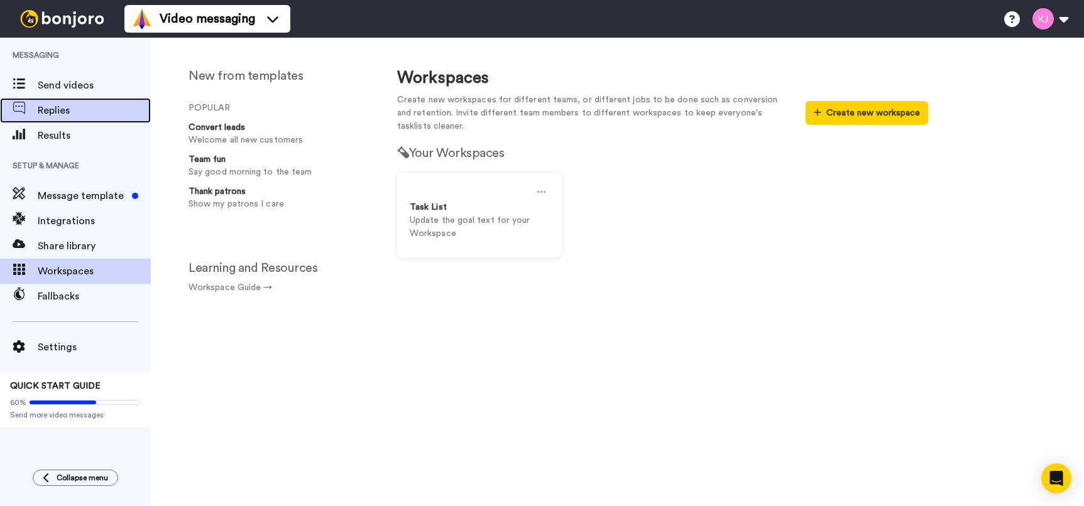
click at [60, 112] on span "Replies" at bounding box center [94, 110] width 113 height 15
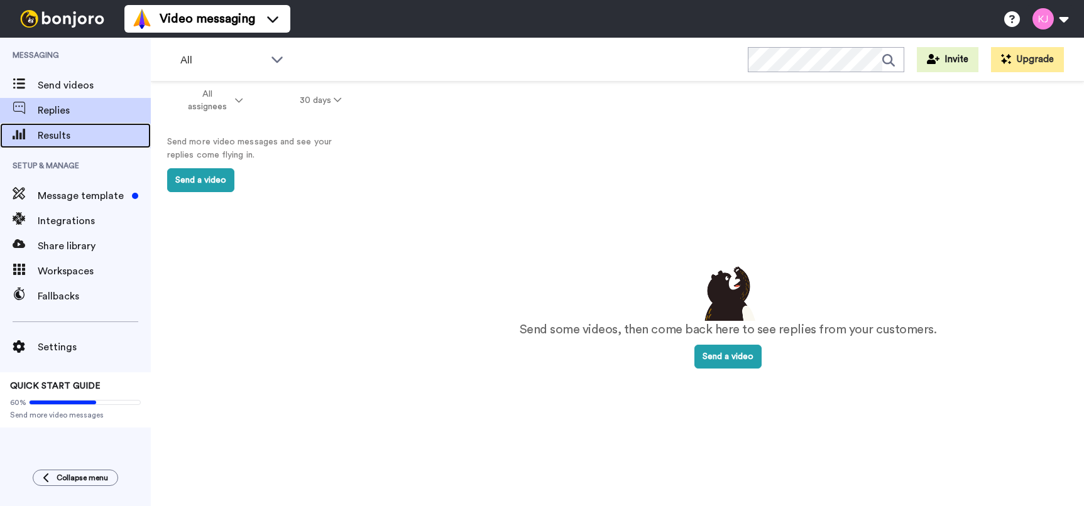
click at [72, 136] on span "Results" at bounding box center [94, 135] width 113 height 15
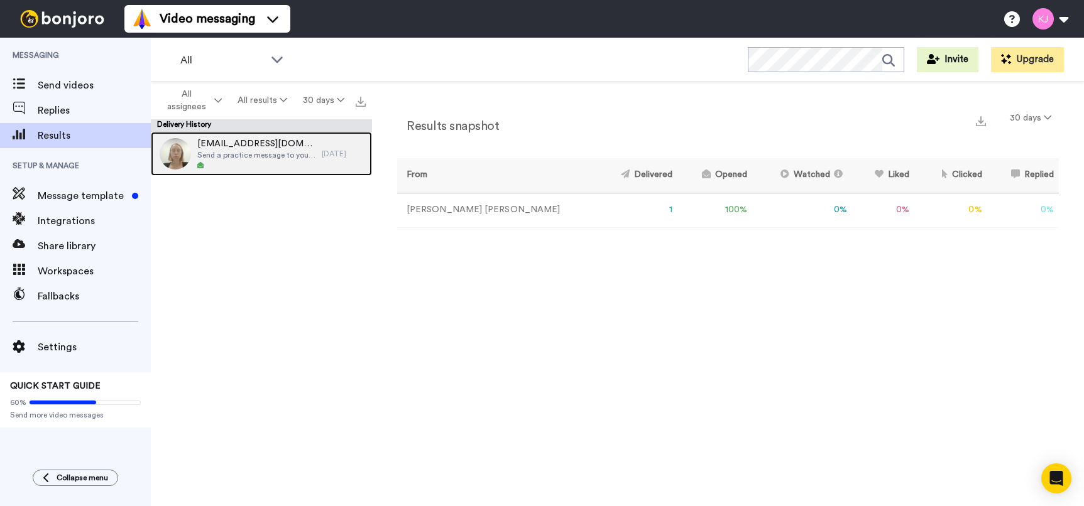
click at [325, 155] on div "3 days ago" at bounding box center [344, 154] width 44 height 10
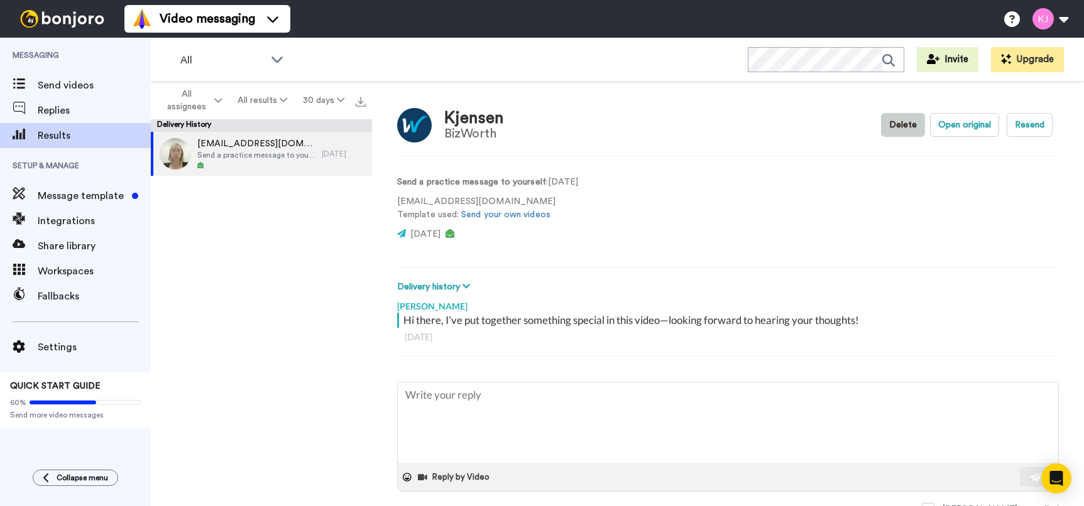
click at [890, 126] on button "Delete" at bounding box center [903, 125] width 44 height 24
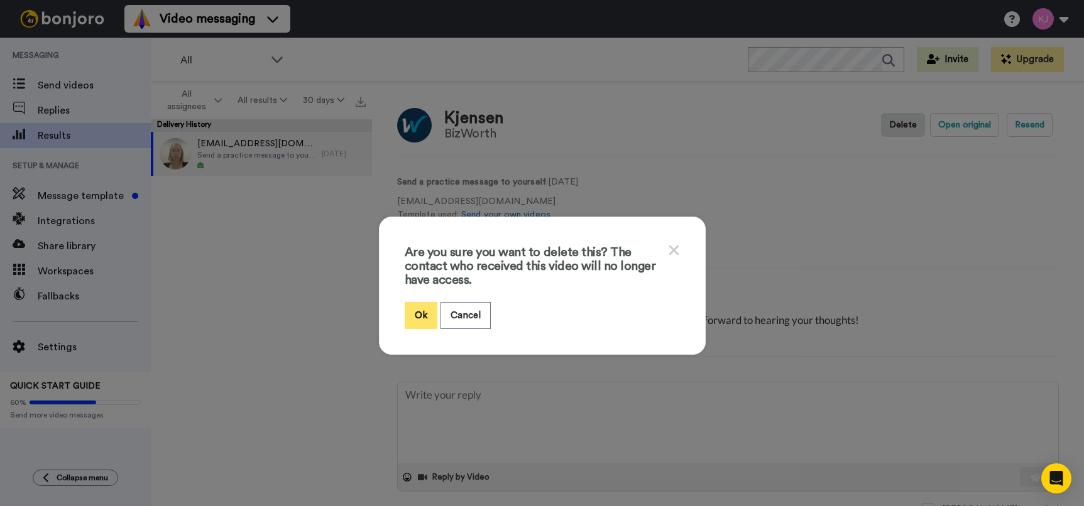
click at [411, 310] on button "Ok" at bounding box center [421, 315] width 33 height 27
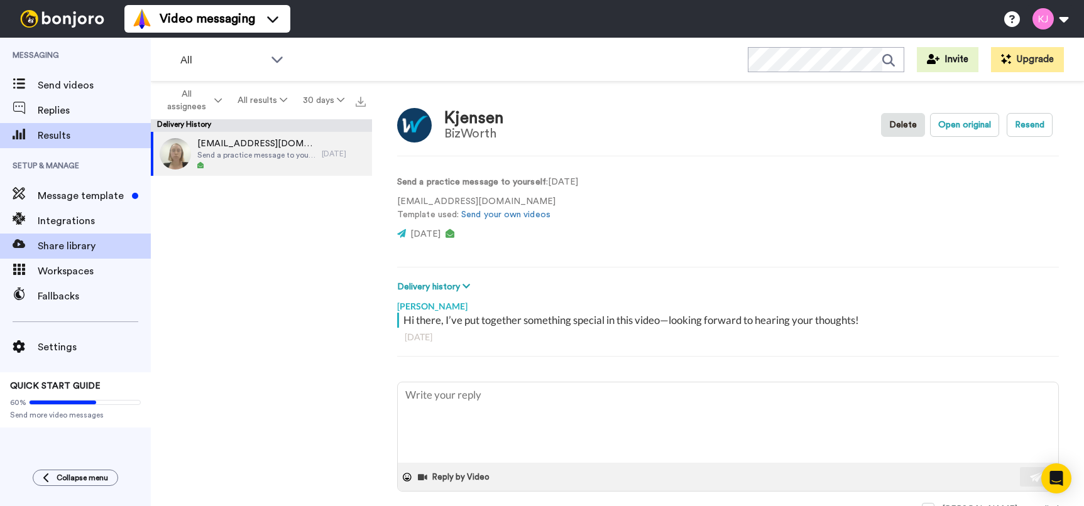
type textarea "x"
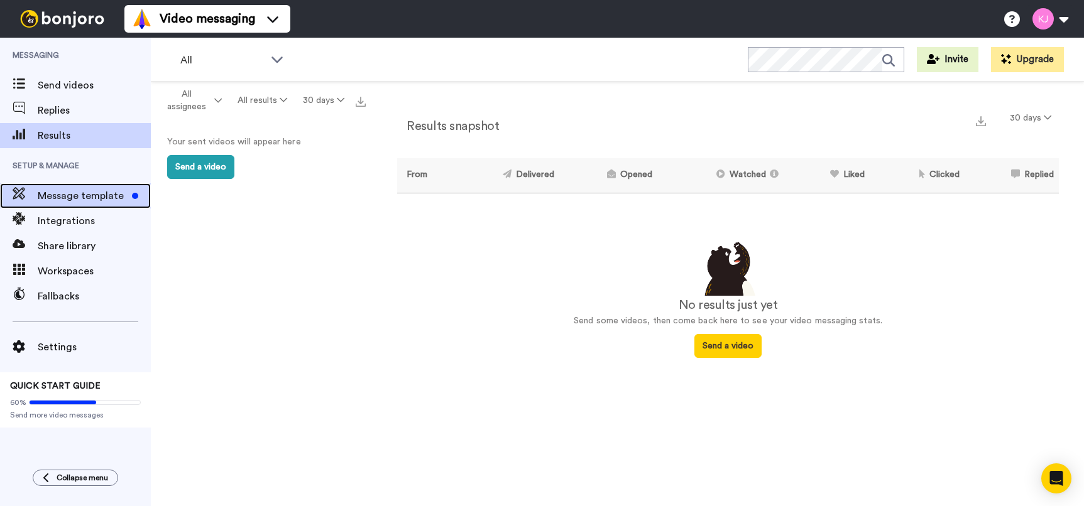
click at [102, 192] on span "Message template" at bounding box center [82, 196] width 89 height 15
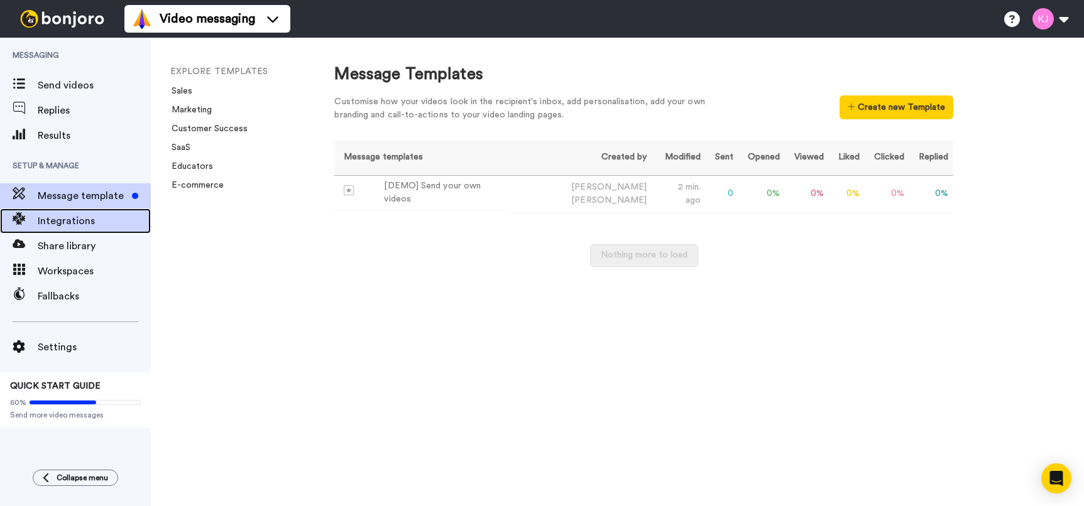
click at [97, 226] on span "Integrations" at bounding box center [94, 221] width 113 height 15
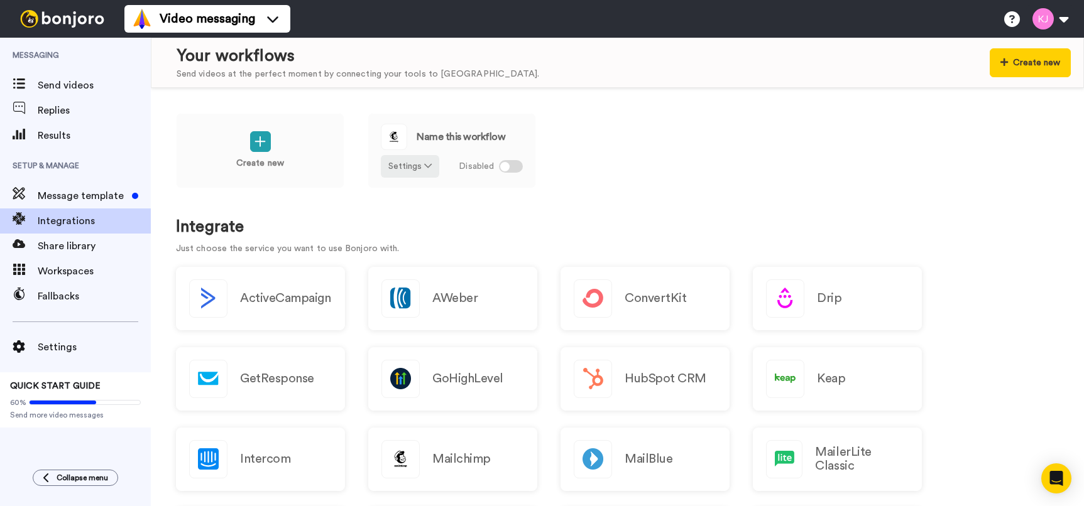
scroll to position [63, 0]
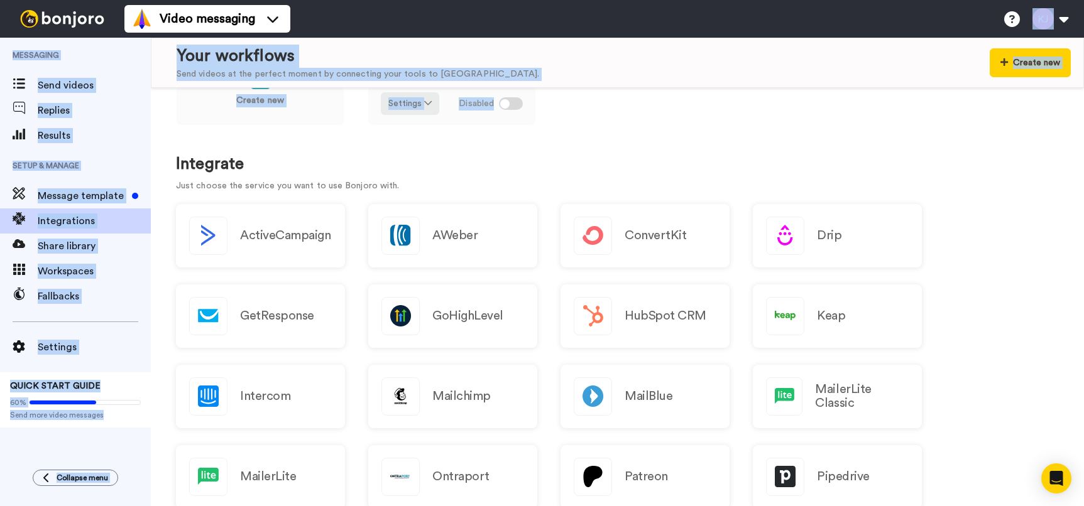
drag, startPoint x: 888, startPoint y: 76, endPoint x: 863, endPoint y: 3, distance: 76.9
click at [865, 19] on div "Video messaging Help docs Settings Messaging Send videos Replies Results Setup …" at bounding box center [542, 253] width 1084 height 506
click at [876, 119] on div "Create new Name this workflow Settings Disabled" at bounding box center [617, 96] width 883 height 92
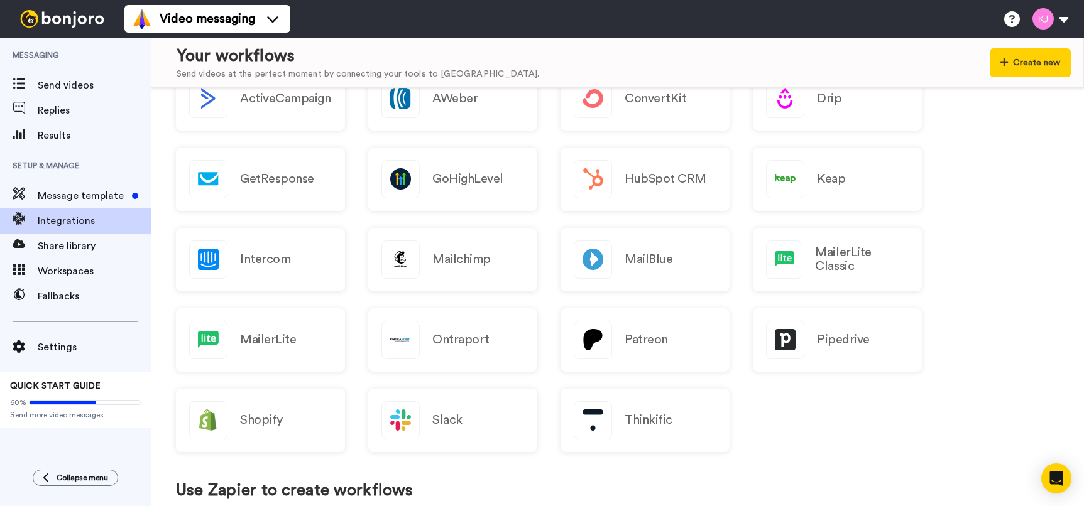
scroll to position [189, 0]
